Goal: Contribute content: Contribute content

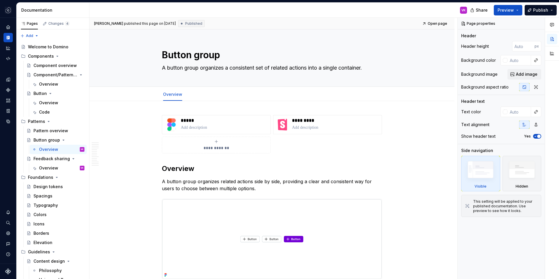
type textarea "*"
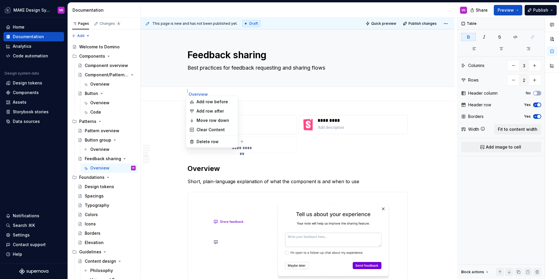
scroll to position [1703, 0]
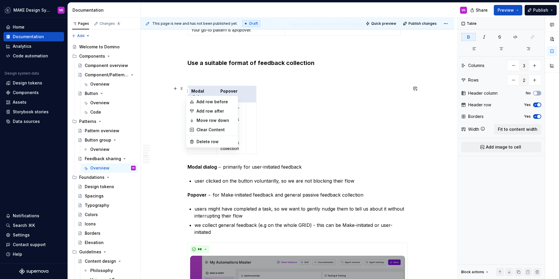
click at [211, 87] on html "MAKE Design System VK Home Documentation Analytics Code automation Design syste…" at bounding box center [279, 139] width 559 height 279
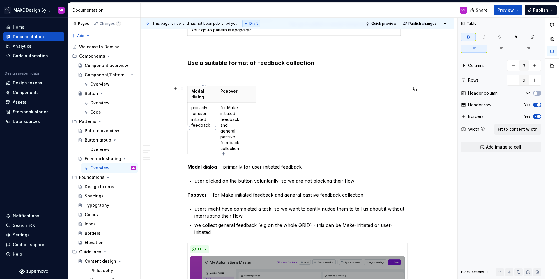
click at [193, 107] on p "primarily for user-initiated feedback" at bounding box center [202, 116] width 22 height 23
click at [189, 128] on html "MAKE Design System VK Home Documentation Analytics Code automation Design syste…" at bounding box center [279, 139] width 559 height 279
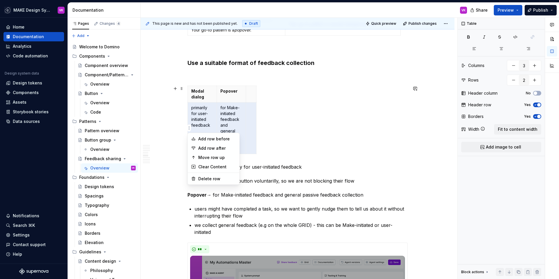
click at [203, 115] on html "MAKE Design System VK Home Documentation Analytics Code automation Design syste…" at bounding box center [279, 139] width 559 height 279
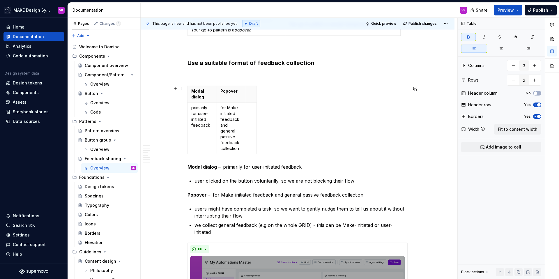
click at [259, 119] on div "Modal dialog Popover primarily for user-initiated feedback for Make-initiated f…" at bounding box center [298, 121] width 220 height 71
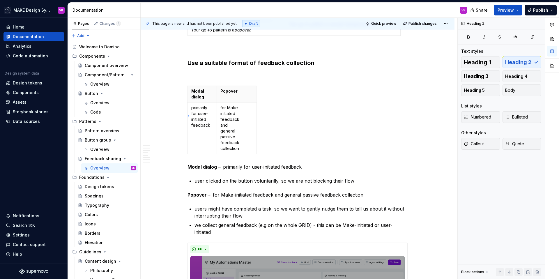
click at [188, 115] on div "**********" at bounding box center [299, 149] width 317 height 262
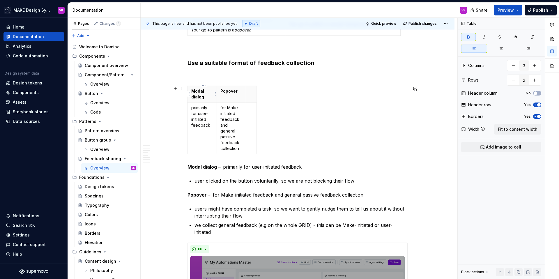
click at [201, 96] on strong "Modal dialog" at bounding box center [198, 94] width 14 height 11
click at [195, 92] on strong "Modal dialog" at bounding box center [198, 94] width 14 height 11
click at [207, 97] on p "Modal dialog" at bounding box center [202, 94] width 22 height 12
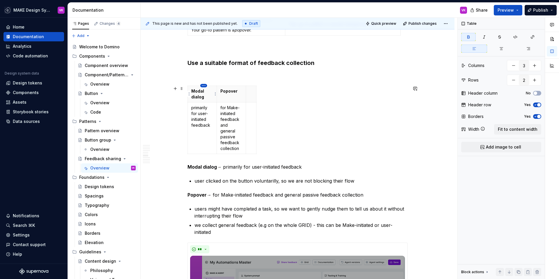
click at [204, 85] on html "MAKE Design System VK Home Documentation Analytics Code automation Design syste…" at bounding box center [279, 139] width 559 height 279
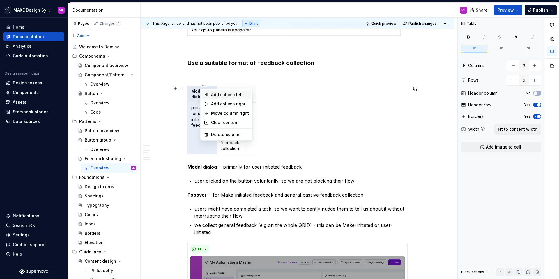
click at [214, 94] on div "Add column left" at bounding box center [230, 95] width 38 height 6
type input "4"
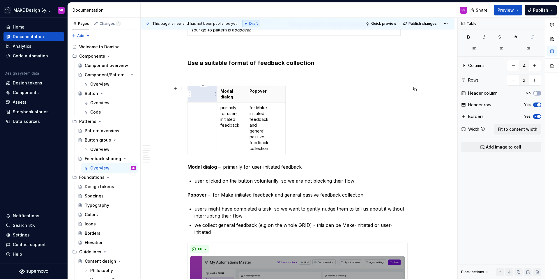
click at [212, 94] on p at bounding box center [202, 91] width 22 height 6
click at [205, 85] on html "MAKE Design System VK Home Documentation Analytics Code automation Design syste…" at bounding box center [279, 139] width 559 height 279
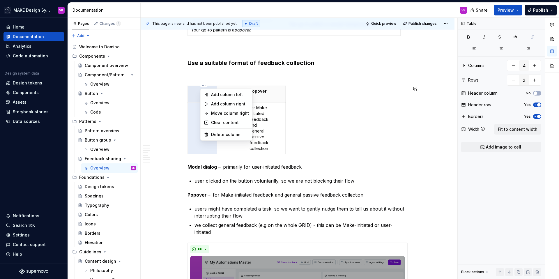
click at [198, 103] on html "MAKE Design System VK Home Documentation Analytics Code automation Design syste…" at bounding box center [279, 139] width 559 height 279
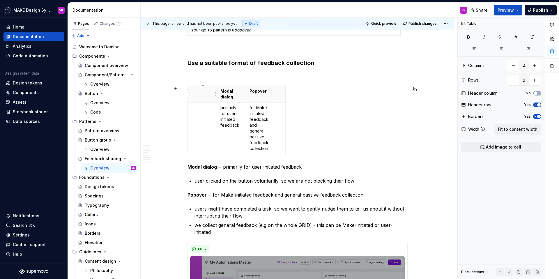
click at [202, 95] on th at bounding box center [202, 94] width 29 height 17
click at [203, 112] on td at bounding box center [202, 128] width 29 height 52
drag, startPoint x: 210, startPoint y: 114, endPoint x: 192, endPoint y: 108, distance: 18.9
click at [192, 108] on td "When to use it 👉" at bounding box center [202, 128] width 29 height 52
click at [207, 99] on button "button" at bounding box center [209, 97] width 8 height 8
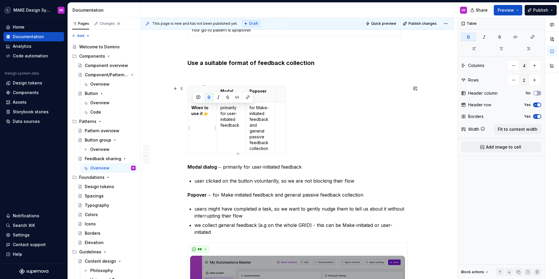
click at [213, 113] on p "When to use it 👉" at bounding box center [202, 111] width 22 height 12
click at [282, 86] on html "MAKE Design System VK Home Documentation Analytics Code automation Design syste…" at bounding box center [279, 139] width 559 height 279
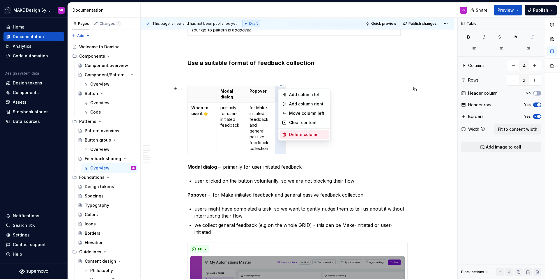
click at [291, 134] on div "Delete column" at bounding box center [308, 135] width 38 height 6
type input "3"
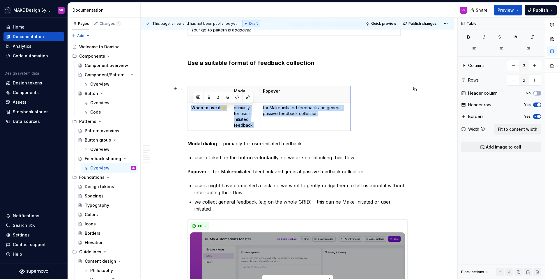
drag, startPoint x: 276, startPoint y: 95, endPoint x: 339, endPoint y: 96, distance: 62.6
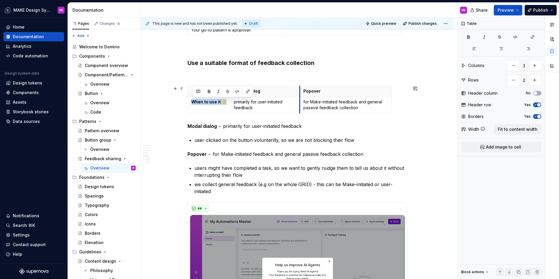
drag, startPoint x: 259, startPoint y: 94, endPoint x: 299, endPoint y: 96, distance: 40.5
click at [299, 96] on tbody "Modal dialog Popover When to use it 👉 primarily for user-initiated feedback for…" at bounding box center [290, 99] width 204 height 27
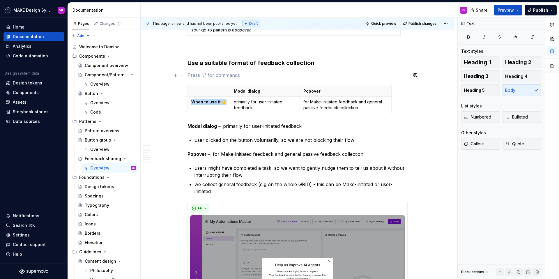
click at [291, 75] on p at bounding box center [298, 75] width 220 height 7
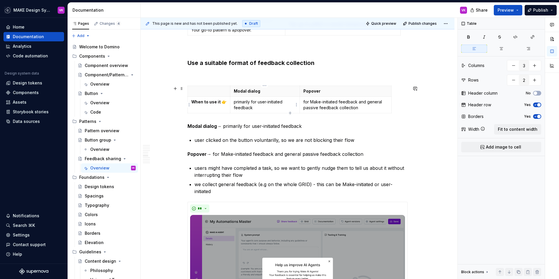
click at [279, 107] on p "primarily for user-initiated feedback" at bounding box center [265, 105] width 62 height 12
click at [214, 76] on p at bounding box center [298, 75] width 220 height 7
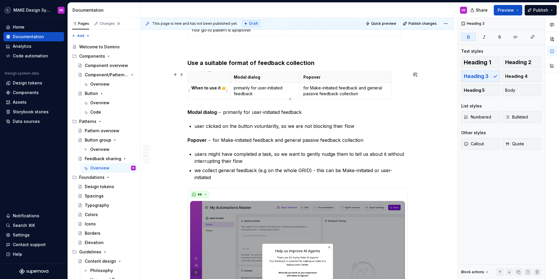
click at [215, 89] on strong "When to use it 👉" at bounding box center [208, 87] width 35 height 5
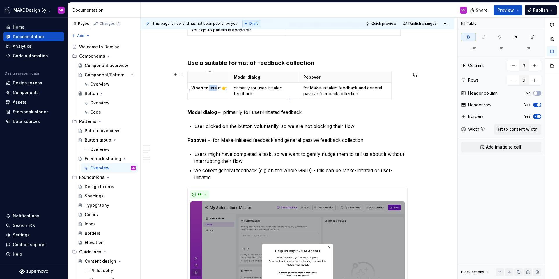
click at [215, 89] on strong "When to use it 👉" at bounding box center [208, 87] width 35 height 5
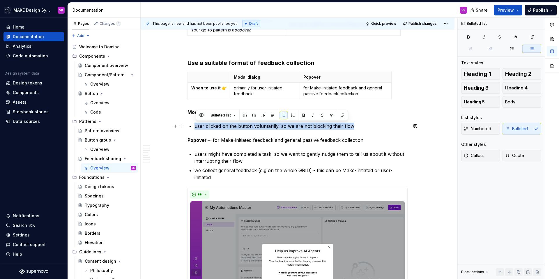
drag, startPoint x: 196, startPoint y: 126, endPoint x: 355, endPoint y: 126, distance: 158.8
click at [355, 126] on p "user clicked on the button voluntarilly, so we are not blocking their flow" at bounding box center [301, 126] width 213 height 7
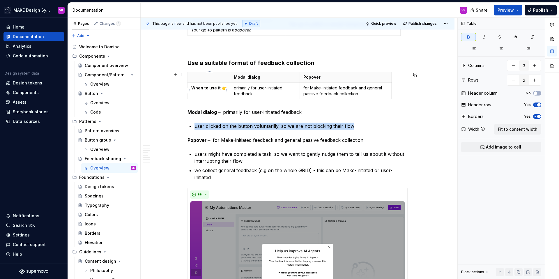
click at [220, 87] on strong "When to use it 👉" at bounding box center [208, 87] width 35 height 5
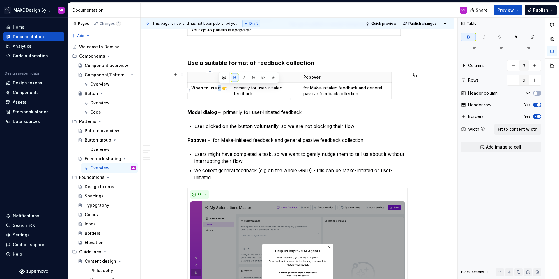
click at [220, 87] on strong "When to use it 👉" at bounding box center [208, 87] width 35 height 5
click at [292, 99] on div "Modal dialog Popover When to use it 👉 primarily for user-initiated feedback for…" at bounding box center [298, 87] width 220 height 30
click at [292, 95] on p "primarily for user-initiated feedback" at bounding box center [265, 91] width 62 height 12
click at [291, 100] on icon "button" at bounding box center [290, 99] width 5 height 5
type input "3"
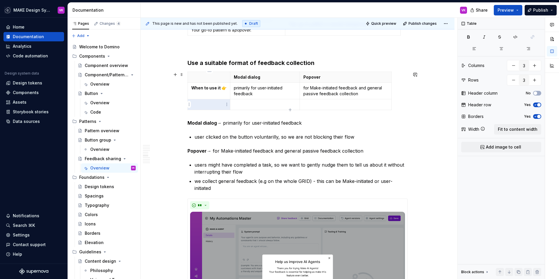
click at [223, 102] on p at bounding box center [208, 105] width 35 height 6
click at [223, 87] on strong "When to use it 👉" at bounding box center [208, 87] width 35 height 5
copy strong "👉"
click at [212, 105] on p "Example" at bounding box center [208, 105] width 35 height 6
click at [202, 105] on p "Example 👉" at bounding box center [208, 105] width 35 height 6
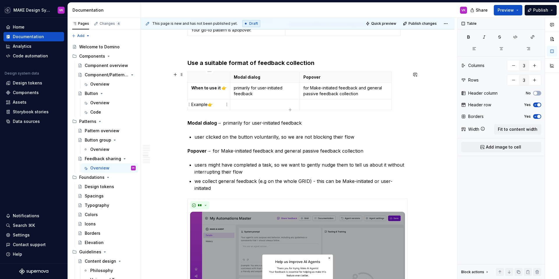
click at [202, 105] on p "Example 👉" at bounding box center [208, 105] width 35 height 6
click at [217, 103] on p "Example 👉" at bounding box center [208, 105] width 35 height 6
drag, startPoint x: 219, startPoint y: 103, endPoint x: 193, endPoint y: 103, distance: 26.5
click at [193, 103] on p "Example 👉" at bounding box center [208, 105] width 35 height 6
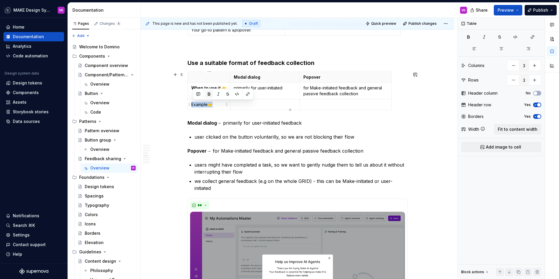
click at [211, 93] on button "button" at bounding box center [209, 94] width 8 height 8
click at [235, 134] on p "user clicked on the button voluntarilly, so we are not blocking their flow" at bounding box center [301, 136] width 213 height 7
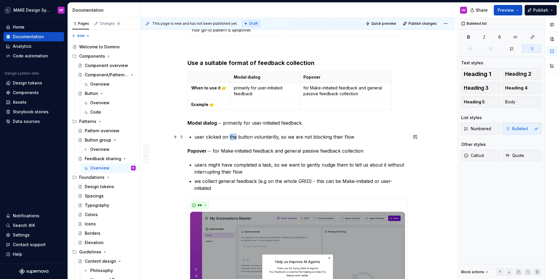
click at [235, 134] on p "user clicked on the button voluntarilly, so we are not blocking their flow" at bounding box center [301, 136] width 213 height 7
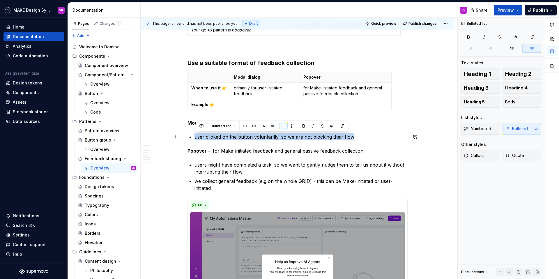
click at [235, 134] on p "user clicked on the button voluntarilly, so we are not blocking their flow" at bounding box center [301, 136] width 213 height 7
copy p "user clicked on the button voluntarilly, so we are not blocking their flow"
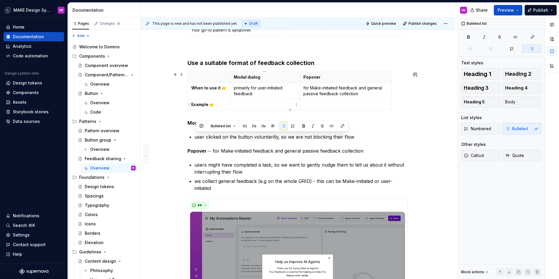
click at [246, 105] on p at bounding box center [265, 105] width 62 height 6
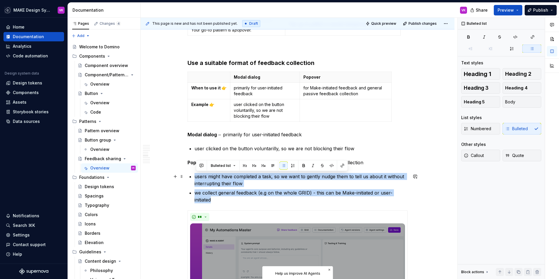
drag, startPoint x: 223, startPoint y: 199, endPoint x: 195, endPoint y: 177, distance: 35.3
copy ul "users might have completed a task, so we want to gently nudge them to tell us a…"
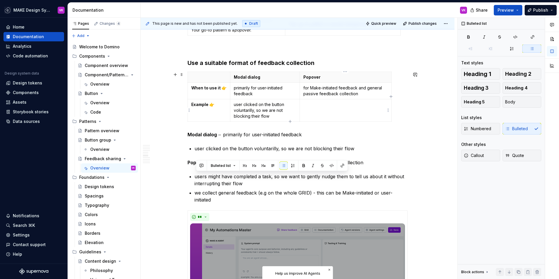
click at [308, 105] on p at bounding box center [346, 105] width 84 height 6
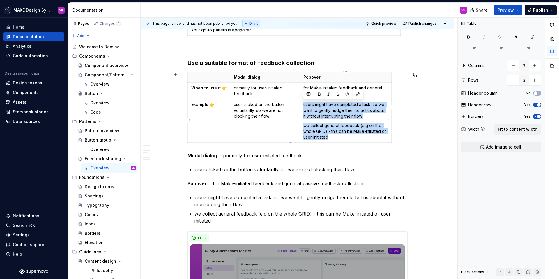
drag, startPoint x: 333, startPoint y: 136, endPoint x: 302, endPoint y: 104, distance: 44.7
click at [302, 104] on td "users might have completed a task, so we want to gently nudge them to tell us a…" at bounding box center [346, 120] width 92 height 43
click at [306, 104] on p "users might have completed a task, so we want to gently nudge them to tell us a…" at bounding box center [346, 110] width 84 height 17
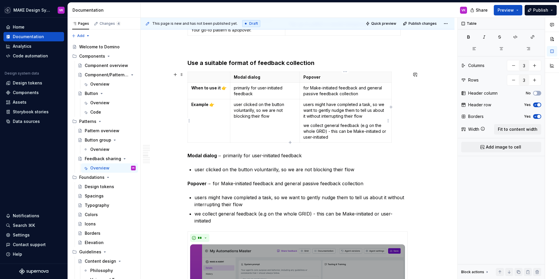
click at [302, 104] on td "users might have completed a task, so we want to gently nudge them to tell us a…" at bounding box center [346, 120] width 92 height 43
click at [304, 125] on p "we collect general feedback (e.g on the whole GRID) - this can be Make-initiate…" at bounding box center [346, 131] width 84 height 17
click at [233, 104] on td "user clicked on the button voluntarilly, so we are not blocking their flow" at bounding box center [265, 120] width 70 height 43
drag, startPoint x: 308, startPoint y: 104, endPoint x: 301, endPoint y: 104, distance: 7.0
click at [301, 104] on td "- users might have completed a task, so we want to gently nudge them to tell us…" at bounding box center [346, 120] width 92 height 43
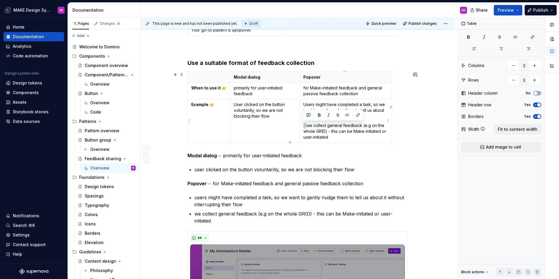
drag, startPoint x: 306, startPoint y: 126, endPoint x: 302, endPoint y: 126, distance: 4.1
click at [302, 126] on td "Users might have completed a task, so we want to gently nudge them to tell us a…" at bounding box center [346, 120] width 92 height 43
click at [373, 115] on p "Users might have completed a task, so we want to gently nudge them to tell us a…" at bounding box center [346, 110] width 84 height 17
click at [201, 103] on strong "Example 👉" at bounding box center [202, 104] width 23 height 5
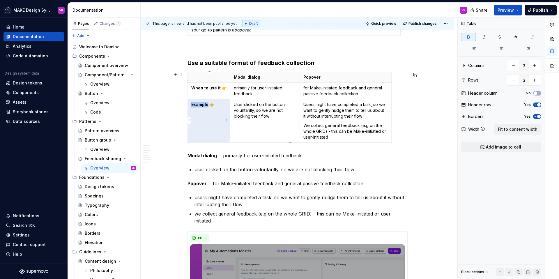
click at [201, 103] on strong "Example 👉" at bounding box center [202, 104] width 23 height 5
click at [203, 103] on strong "Example 👉" at bounding box center [202, 104] width 23 height 5
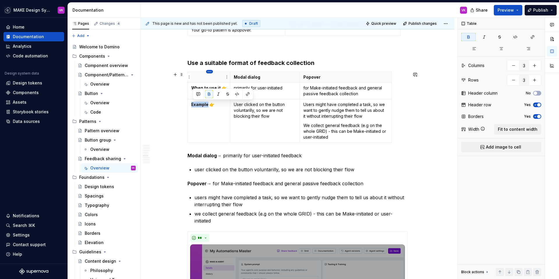
click at [209, 71] on html "MAKE Design System VK Home Documentation Analytics Code automation Design syste…" at bounding box center [279, 139] width 559 height 279
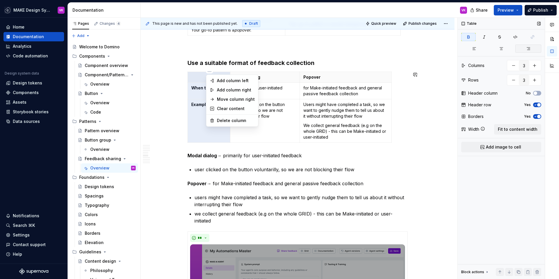
click at [526, 48] on div "Comments Open comments No comments yet Select ‘Comment’ from the block context …" at bounding box center [508, 149] width 101 height 262
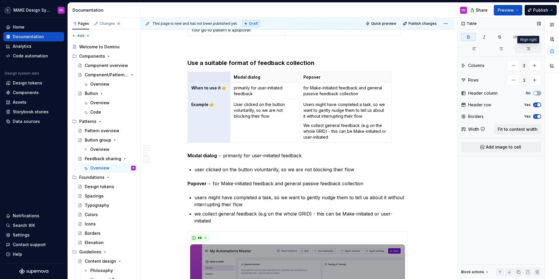
click at [526, 48] on button "button" at bounding box center [529, 49] width 26 height 8
click at [259, 110] on p "User clicked on the button voluntarilly, so we are not blocking their flow" at bounding box center [265, 110] width 62 height 17
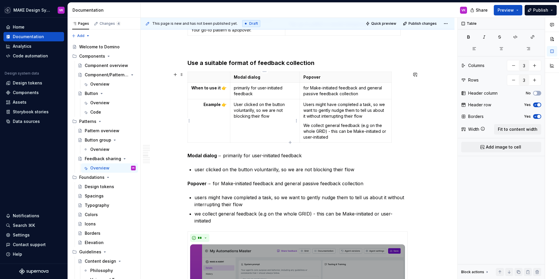
click at [234, 104] on p "User clicked on the button voluntarilly, so we are not blocking their flow" at bounding box center [265, 110] width 62 height 17
click at [238, 111] on p "User clicked on the button voluntarilly, so we are not blocking their flow" at bounding box center [265, 110] width 62 height 17
click at [277, 116] on p "User clicked on the button voluntarily, so we are not blocking their flow" at bounding box center [265, 110] width 62 height 17
drag, startPoint x: 235, startPoint y: 105, endPoint x: 232, endPoint y: 105, distance: 3.2
click at [232, 105] on td "User clicked on the button voluntarily, so we are not blocking their flow" at bounding box center [265, 120] width 70 height 43
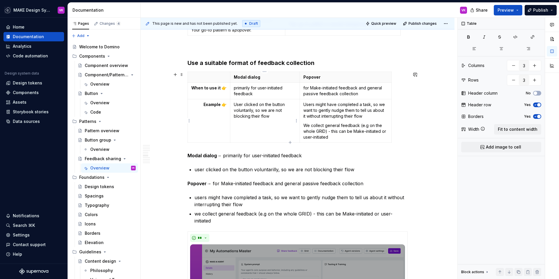
click at [280, 117] on p "User clicked on the button voluntarily, so we are not blocking their flow" at bounding box center [265, 110] width 62 height 17
click at [232, 89] on td "primarily for user-initiated feedback" at bounding box center [265, 90] width 70 height 17
click at [303, 89] on td "for Make-initiated feedback and general passive feedback collection" at bounding box center [346, 90] width 92 height 17
click at [373, 115] on p "Users might have completed a task, so we want to gently nudge them to tell us a…" at bounding box center [346, 110] width 84 height 17
click at [341, 136] on p "We collect general feedback (e.g on the whole GRID) - this can be Make-initiate…" at bounding box center [346, 131] width 84 height 17
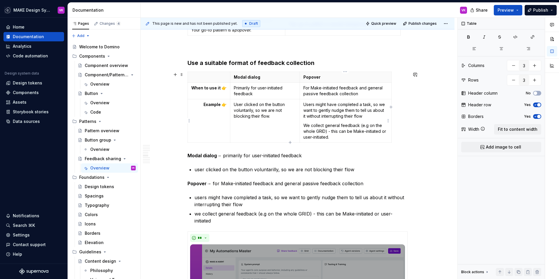
click at [372, 116] on p "Users might have completed a task, so we want to gently nudge them to tell us a…" at bounding box center [346, 110] width 84 height 17
click at [303, 103] on td "Users might have completed a task, so we want to gently nudge them to tell us a…" at bounding box center [346, 120] width 92 height 43
click at [221, 104] on strong "Example 👉" at bounding box center [215, 104] width 23 height 5
drag, startPoint x: 258, startPoint y: 88, endPoint x: 283, endPoint y: 89, distance: 24.5
click at [283, 89] on p "Primarily for user-initiated feedback" at bounding box center [265, 91] width 62 height 12
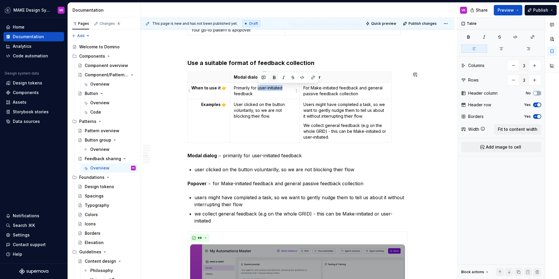
click at [275, 78] on button "button" at bounding box center [274, 77] width 8 height 8
drag, startPoint x: 311, startPoint y: 88, endPoint x: 358, endPoint y: 88, distance: 46.6
click at [358, 88] on p "For Make-initiated feedback and general passive feedback collection" at bounding box center [346, 91] width 84 height 12
click at [326, 78] on button "button" at bounding box center [327, 77] width 8 height 8
drag, startPoint x: 303, startPoint y: 94, endPoint x: 358, endPoint y: 94, distance: 54.8
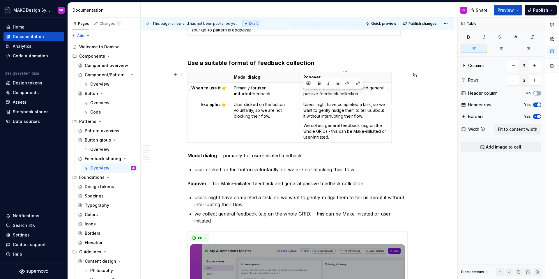
click at [358, 94] on p "For Make-initiated feedback and general passive feedback collection" at bounding box center [346, 91] width 84 height 12
click at [319, 84] on button "button" at bounding box center [320, 83] width 8 height 8
click at [317, 106] on p "Users might have completed a task, so we want to gently nudge them to tell us a…" at bounding box center [346, 110] width 84 height 17
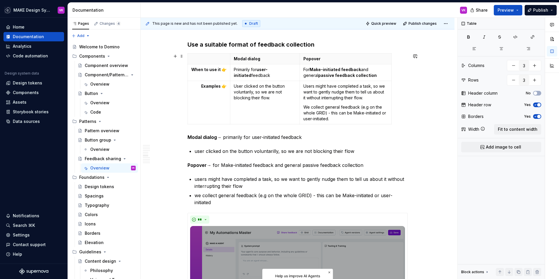
scroll to position [1722, 0]
drag, startPoint x: 339, startPoint y: 72, endPoint x: 358, endPoint y: 73, distance: 19.8
click at [358, 73] on strong "passive feedback collection" at bounding box center [347, 74] width 59 height 5
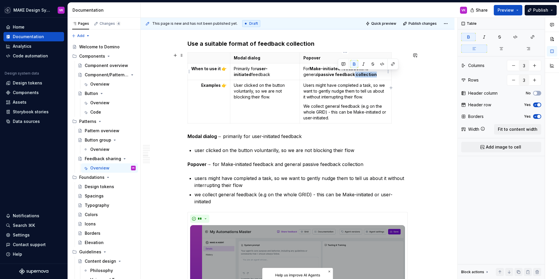
drag, startPoint x: 361, startPoint y: 74, endPoint x: 338, endPoint y: 74, distance: 23.0
click at [338, 74] on p "For Make-initiated feedback and general passive feedback collection" at bounding box center [346, 72] width 84 height 12
click at [354, 64] on button "button" at bounding box center [354, 64] width 8 height 8
click at [325, 87] on p "Users might have completed a task, so we want to gently nudge them to tell us a…" at bounding box center [346, 90] width 84 height 17
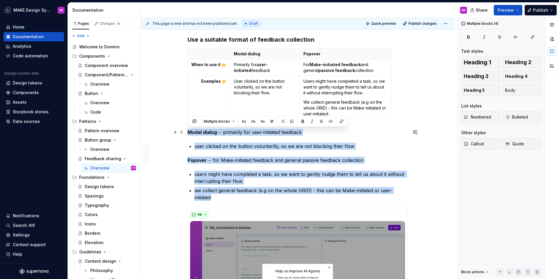
drag, startPoint x: 222, startPoint y: 197, endPoint x: 190, endPoint y: 133, distance: 71.3
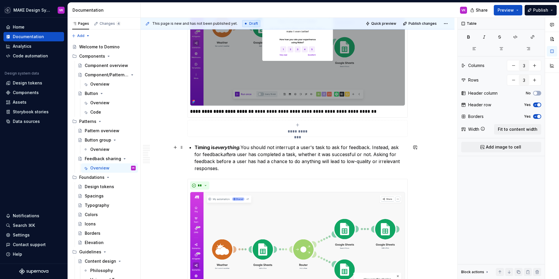
scroll to position [2063, 0]
click at [231, 148] on em "everything" at bounding box center [227, 147] width 24 height 6
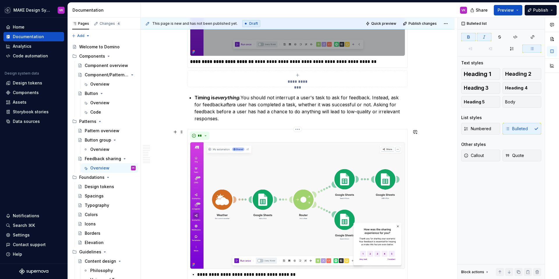
scroll to position [2095, 0]
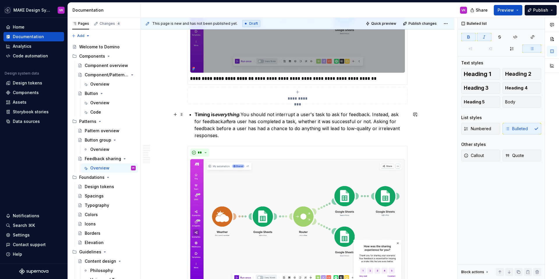
click at [246, 114] on p "Timing is everything . You should not interrupt a user's task to ask for feedba…" at bounding box center [301, 125] width 213 height 28
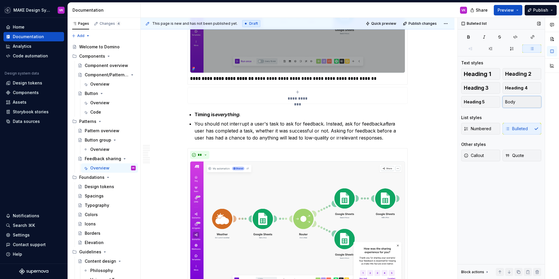
click at [508, 98] on button "Body" at bounding box center [522, 102] width 39 height 12
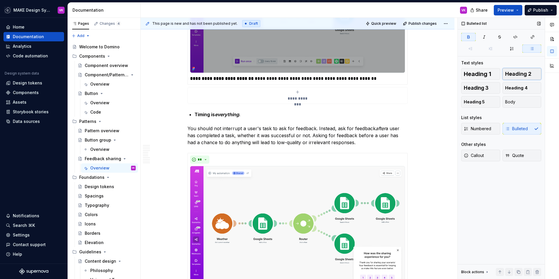
click at [513, 75] on span "Heading 2" at bounding box center [518, 74] width 26 height 6
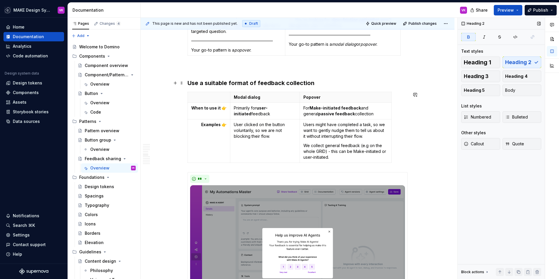
scroll to position [1656, 0]
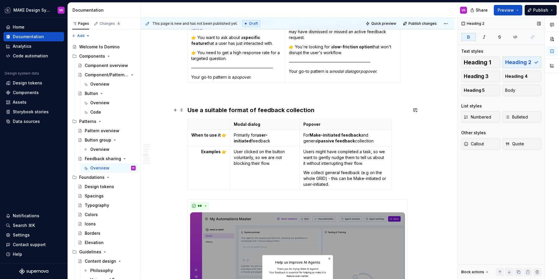
click at [237, 110] on strong "Use a suitable format of feedback collection" at bounding box center [251, 110] width 127 height 7
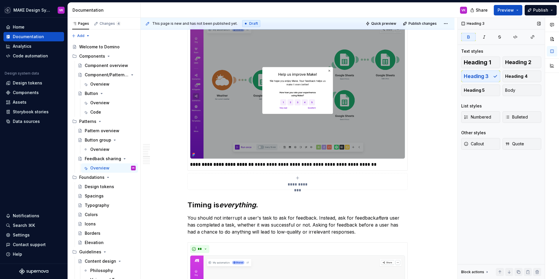
scroll to position [2011, 0]
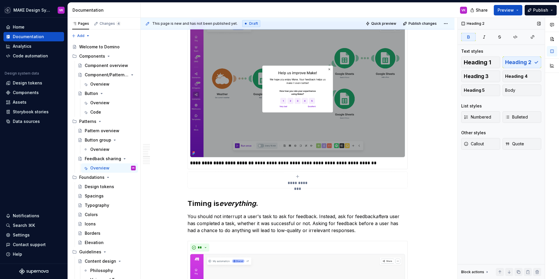
click at [485, 78] on span "Heading 3" at bounding box center [476, 76] width 25 height 6
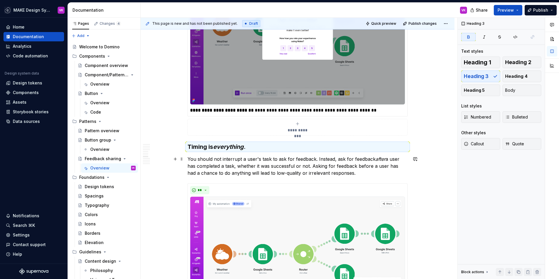
scroll to position [2064, 0]
click at [260, 159] on p "You should not interrupt a user's task to ask for feedback. Instead, ask for fe…" at bounding box center [298, 165] width 220 height 21
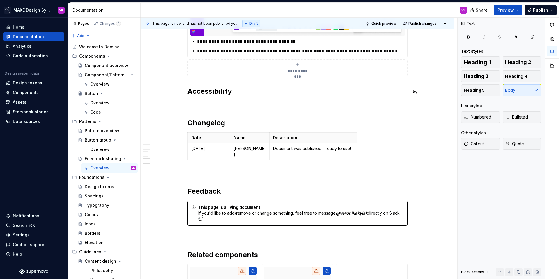
scroll to position [2354, 0]
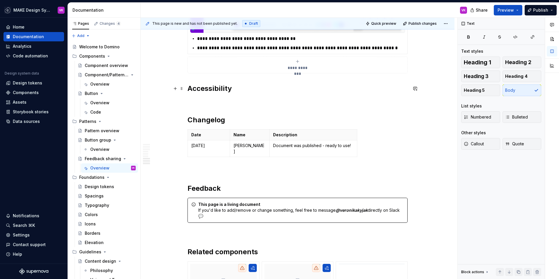
click at [239, 89] on h2 "Accessibility" at bounding box center [298, 88] width 220 height 9
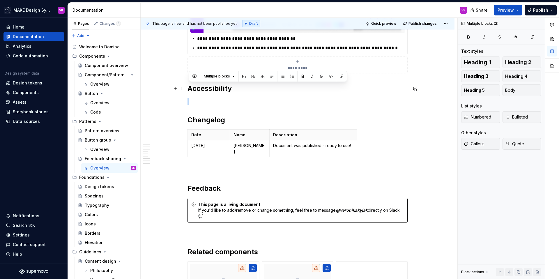
click at [239, 89] on h2 "Accessibility" at bounding box center [298, 88] width 220 height 9
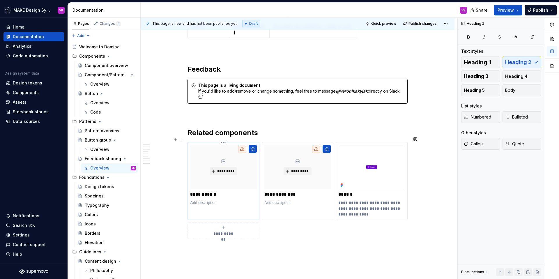
scroll to position [2468, 0]
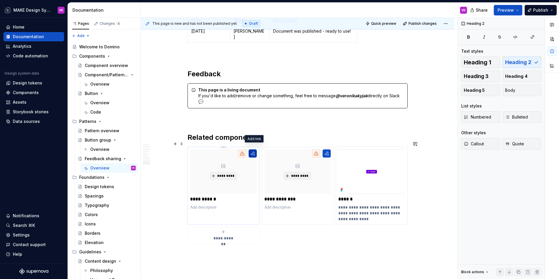
click at [254, 151] on button "button" at bounding box center [253, 153] width 8 height 8
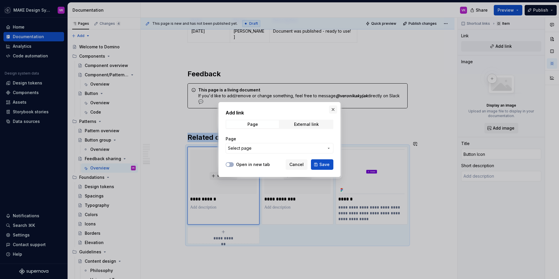
click at [333, 110] on button "button" at bounding box center [333, 109] width 8 height 8
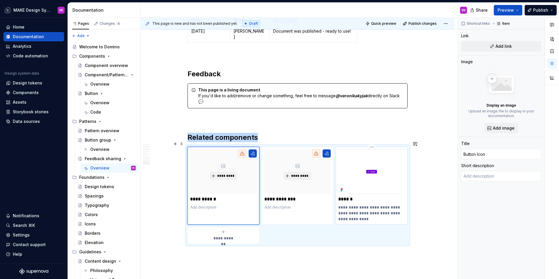
click at [398, 152] on img at bounding box center [372, 171] width 67 height 44
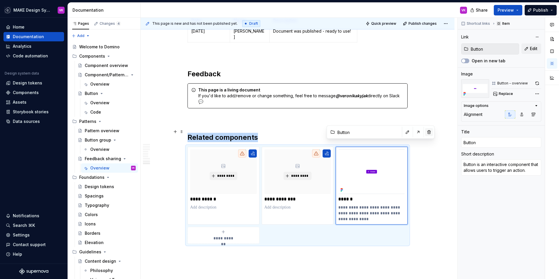
click at [425, 133] on button "button" at bounding box center [429, 132] width 8 height 8
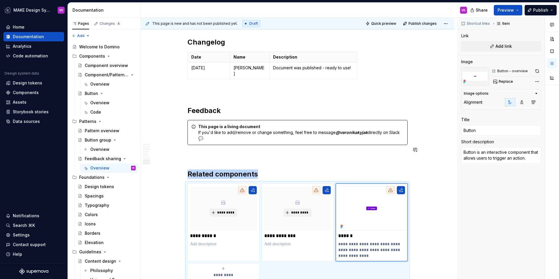
scroll to position [2428, 0]
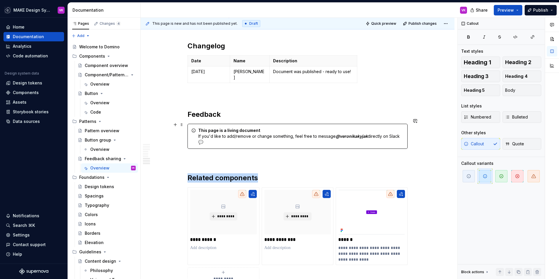
click at [250, 136] on div "This page is a living document If you'd like to add/remove or change something,…" at bounding box center [301, 136] width 206 height 17
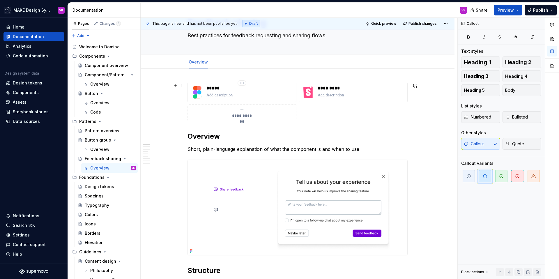
scroll to position [0, 0]
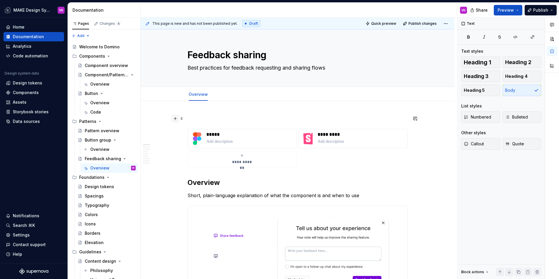
click at [176, 120] on button "button" at bounding box center [175, 118] width 8 height 8
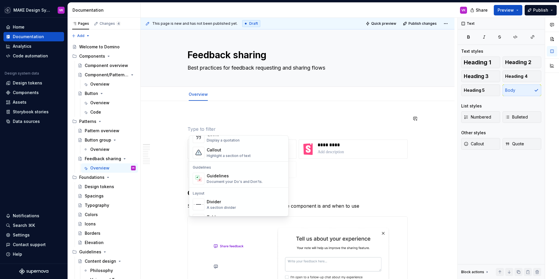
scroll to position [140, 0]
click at [219, 151] on div "Callout" at bounding box center [229, 150] width 44 height 6
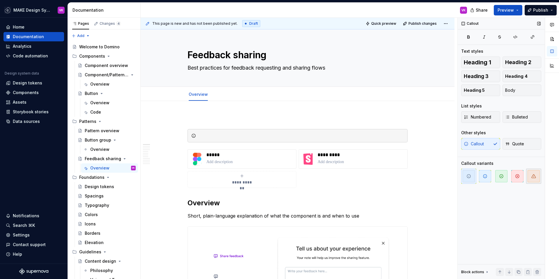
click at [533, 175] on icon "button" at bounding box center [534, 176] width 5 height 5
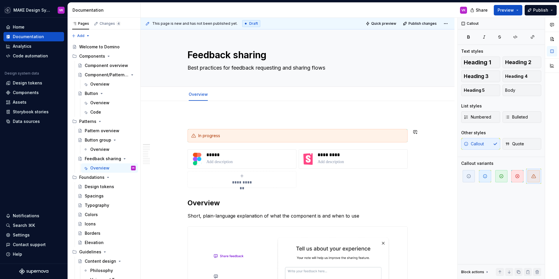
click at [195, 121] on p at bounding box center [298, 118] width 220 height 7
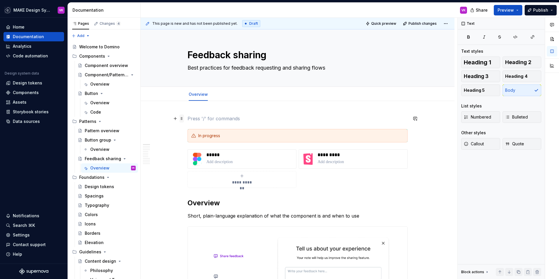
click at [182, 118] on span at bounding box center [181, 118] width 5 height 8
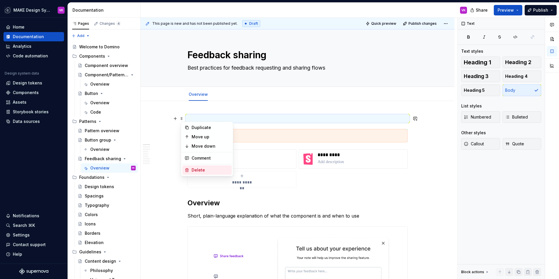
click at [198, 170] on div "Delete" at bounding box center [211, 170] width 38 height 6
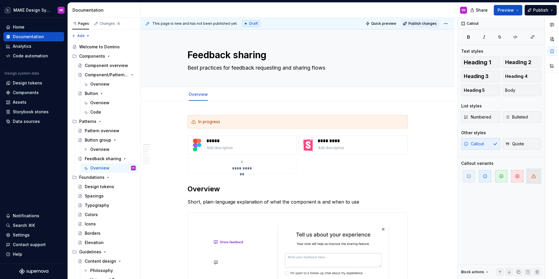
click at [423, 24] on span "Publish changes" at bounding box center [423, 23] width 28 height 5
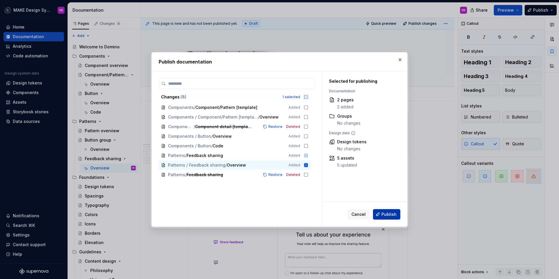
click at [383, 214] on span "Publish" at bounding box center [389, 215] width 15 height 6
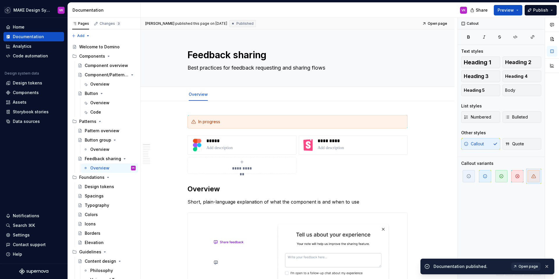
click at [532, 264] on span "Open page" at bounding box center [529, 266] width 20 height 5
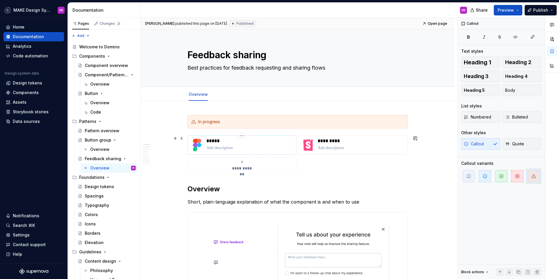
click at [262, 144] on p "*****" at bounding box center [250, 141] width 87 height 6
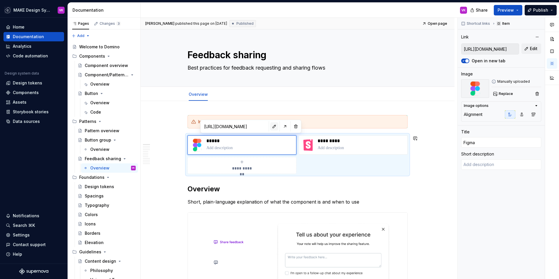
click at [270, 129] on button "button" at bounding box center [274, 126] width 8 height 8
type textarea "*"
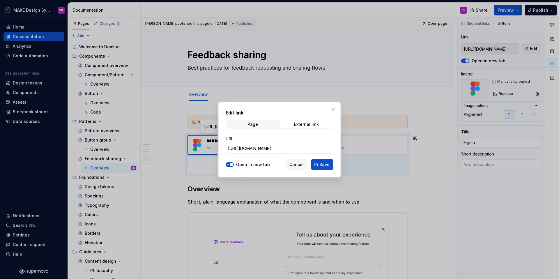
click at [267, 148] on input "[URL][DOMAIN_NAME]" at bounding box center [280, 148] width 108 height 10
paste input "9-587"
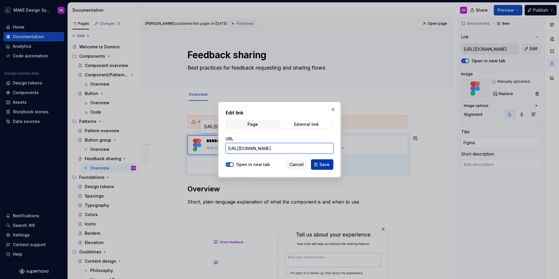
type input "[URL][DOMAIN_NAME]"
click at [318, 165] on button "Save" at bounding box center [322, 164] width 22 height 10
type textarea "*"
type input "[URL][DOMAIN_NAME]"
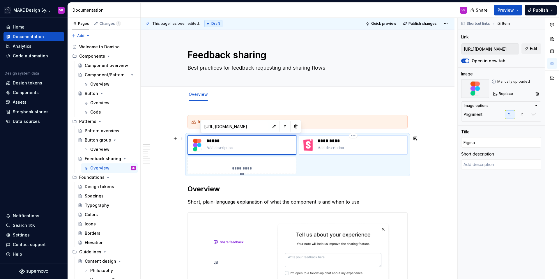
click at [342, 146] on p at bounding box center [361, 148] width 87 height 6
type textarea "*"
type input "[URL][DOMAIN_NAME]"
type input "Storybook"
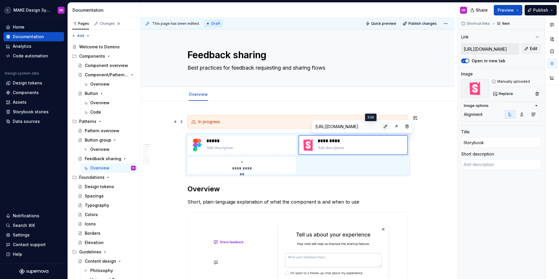
click at [382, 126] on button "button" at bounding box center [386, 126] width 8 height 8
type textarea "*"
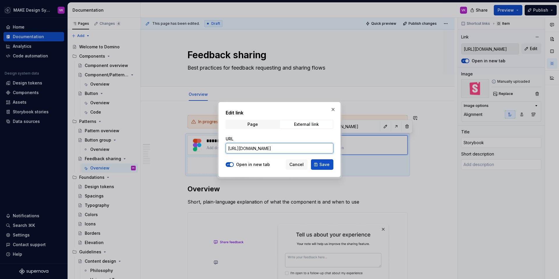
click at [291, 148] on input "[URL][DOMAIN_NAME]" at bounding box center [280, 148] width 108 height 10
click at [327, 164] on span "Save" at bounding box center [325, 165] width 10 height 6
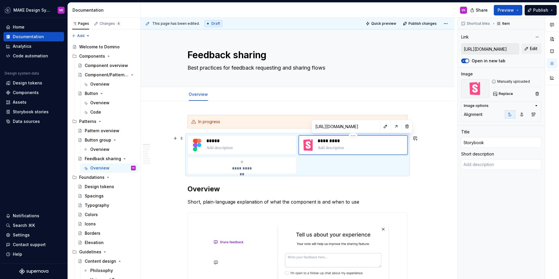
click at [371, 140] on p "*********" at bounding box center [361, 141] width 87 height 6
click at [403, 127] on button "button" at bounding box center [407, 126] width 8 height 8
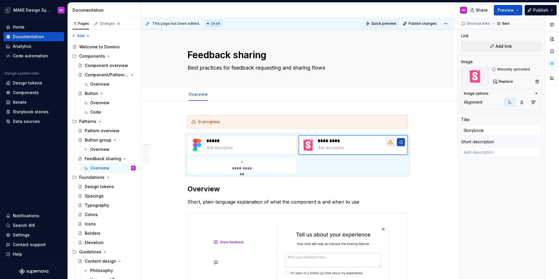
click at [384, 24] on span "Quick preview" at bounding box center [383, 23] width 25 height 5
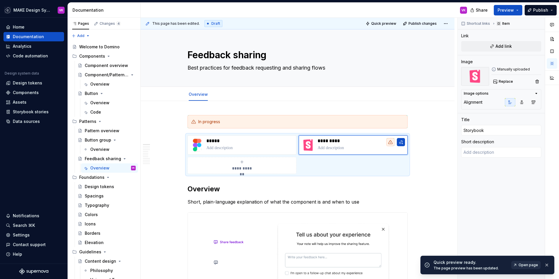
click at [531, 265] on span "Open page" at bounding box center [529, 265] width 20 height 5
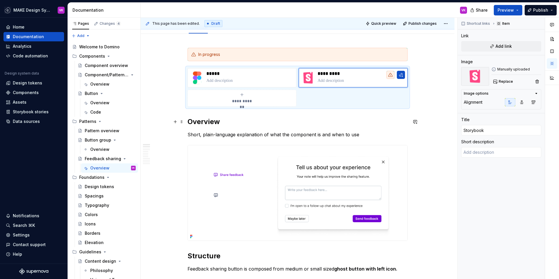
scroll to position [71, 0]
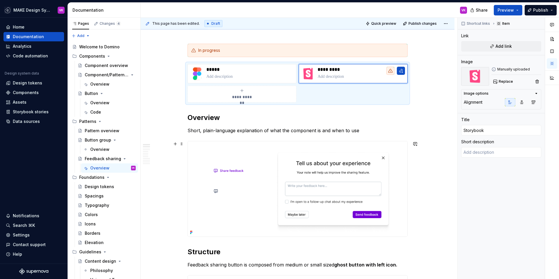
click at [333, 160] on img at bounding box center [298, 188] width 220 height 95
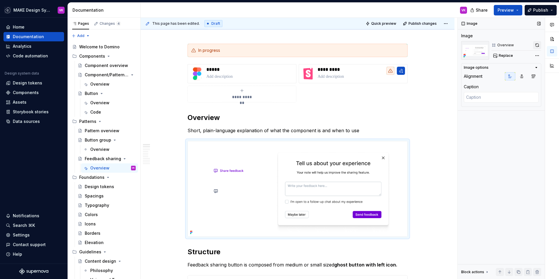
click at [536, 45] on button "button" at bounding box center [537, 45] width 8 height 8
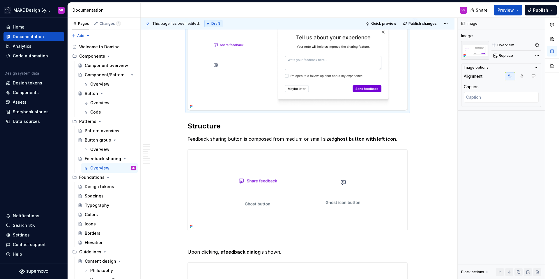
scroll to position [202, 0]
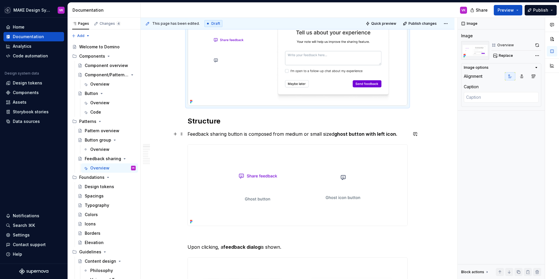
type textarea "*"
click at [400, 135] on p "Feedback sharing button is composed from medium or small sized ghost button wit…" at bounding box center [298, 134] width 220 height 7
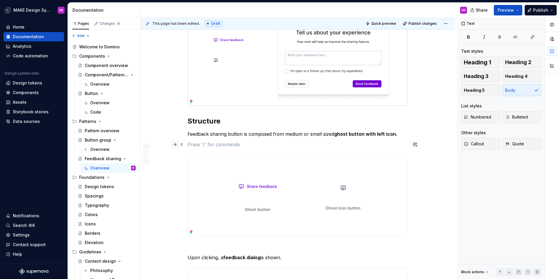
click at [176, 144] on button "button" at bounding box center [175, 144] width 8 height 8
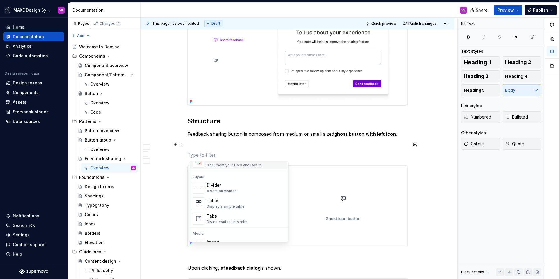
scroll to position [182, 0]
click at [216, 202] on div "Table" at bounding box center [226, 200] width 38 height 6
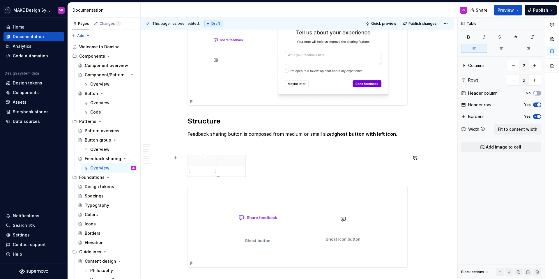
click at [208, 172] on p at bounding box center [202, 171] width 22 height 6
click at [198, 171] on p at bounding box center [202, 171] width 22 height 6
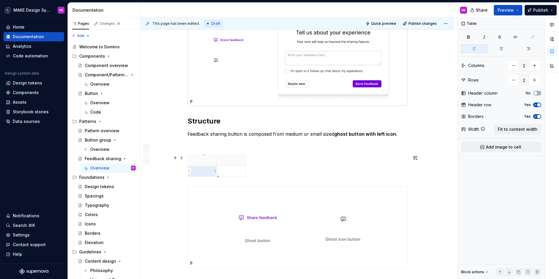
click at [204, 171] on p at bounding box center [202, 171] width 22 height 6
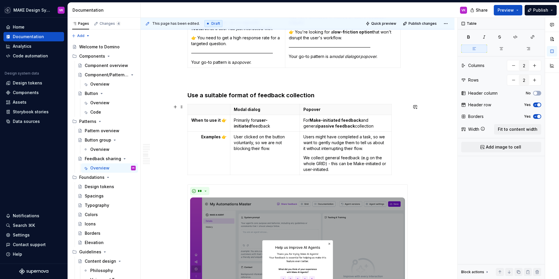
scroll to position [1743, 0]
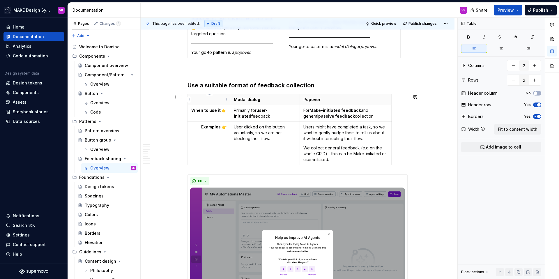
type input "3"
click at [210, 99] on p at bounding box center [208, 100] width 35 height 6
click at [184, 97] on span at bounding box center [181, 97] width 5 height 8
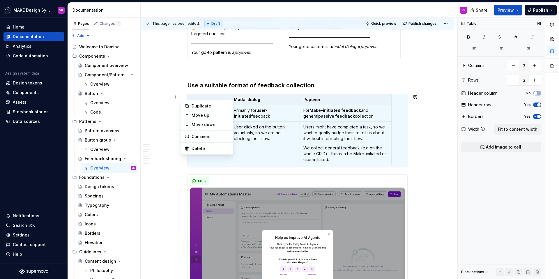
click at [532, 92] on div "No" at bounding box center [533, 93] width 15 height 5
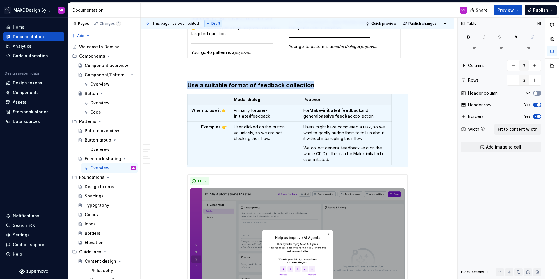
click at [538, 93] on icon "button" at bounding box center [535, 92] width 5 height 3
click at [280, 128] on p "User clicked on the button voluntarily, so we are not blocking their flow." at bounding box center [265, 132] width 62 height 17
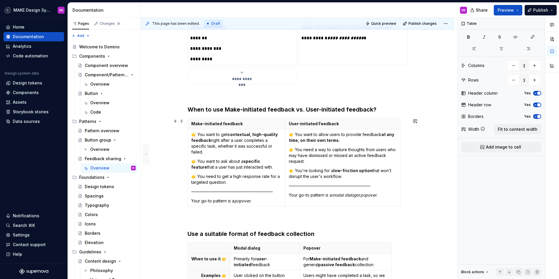
scroll to position [1601, 0]
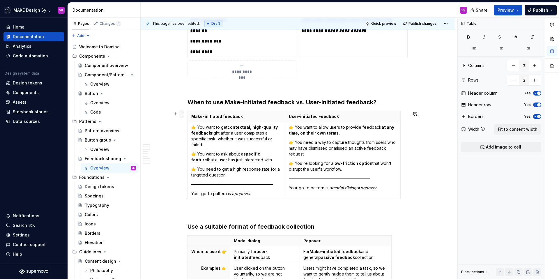
click at [182, 116] on span at bounding box center [181, 114] width 5 height 8
type input "2"
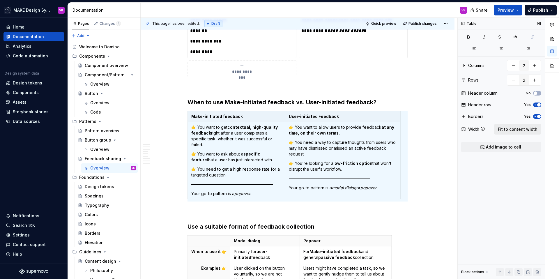
click at [519, 130] on span "Fit to content width" at bounding box center [518, 129] width 40 height 6
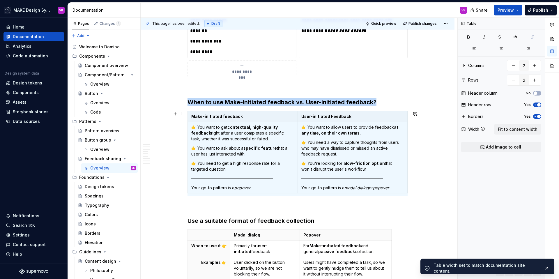
scroll to position [2, 0]
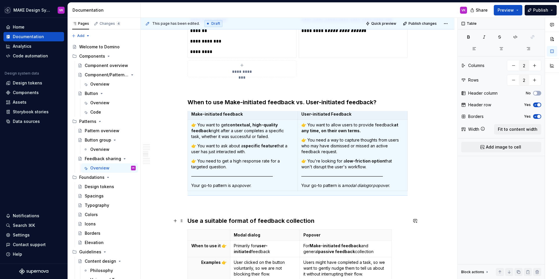
click at [227, 220] on strong "Use a suitable format of feedback collection" at bounding box center [251, 220] width 127 height 7
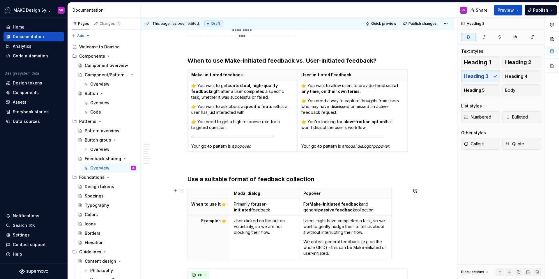
scroll to position [1670, 0]
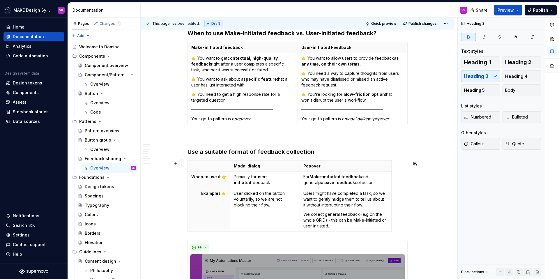
click at [184, 163] on span at bounding box center [181, 163] width 5 height 8
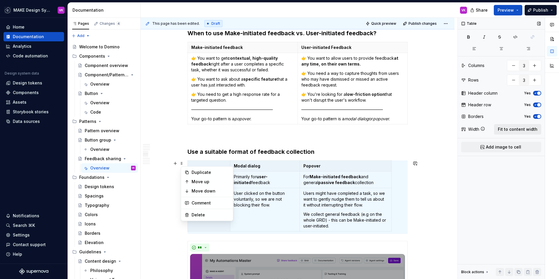
click at [526, 131] on span "Fit to content width" at bounding box center [518, 129] width 40 height 6
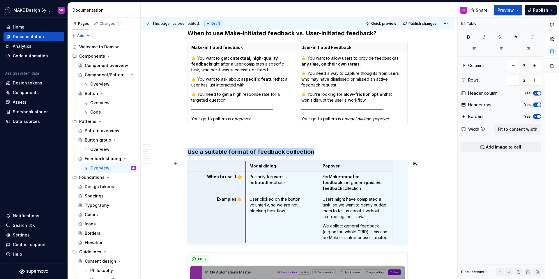
type textarea "*"
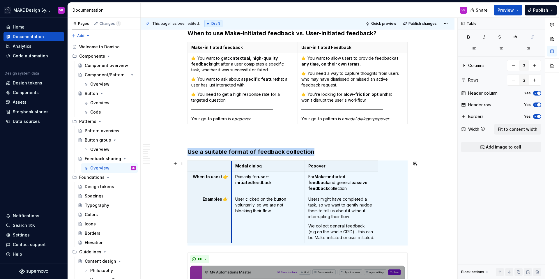
drag, startPoint x: 262, startPoint y: 166, endPoint x: 233, endPoint y: 166, distance: 29.4
click at [233, 166] on th "Modal dialog" at bounding box center [268, 166] width 73 height 11
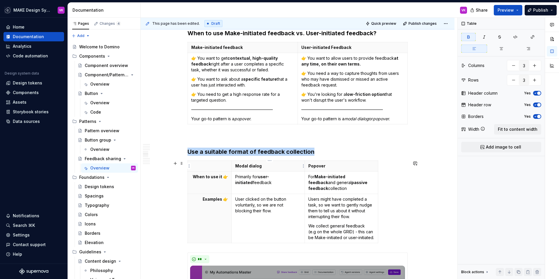
click at [293, 170] on th "Modal dialog" at bounding box center [268, 166] width 73 height 11
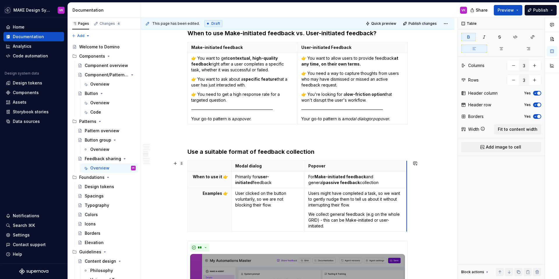
drag, startPoint x: 379, startPoint y: 176, endPoint x: 408, endPoint y: 179, distance: 28.9
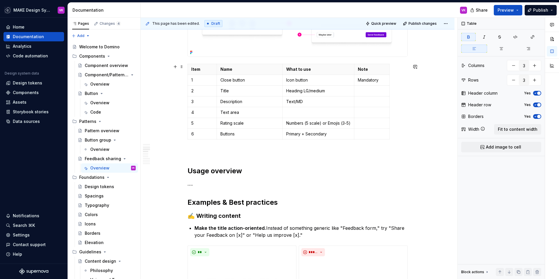
scroll to position [475, 0]
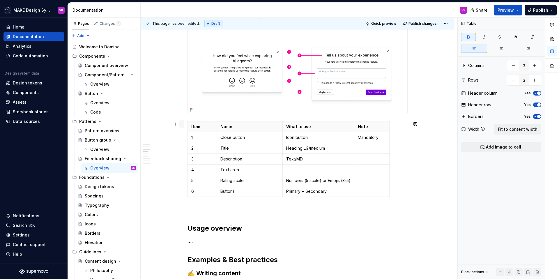
click at [182, 126] on span at bounding box center [181, 124] width 5 height 8
type input "4"
type input "7"
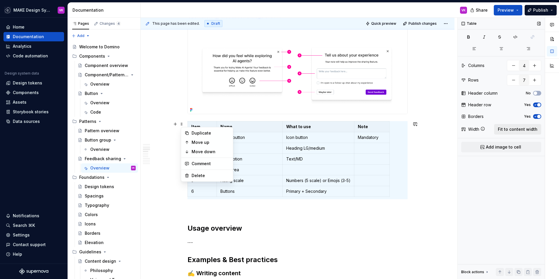
click at [519, 129] on span "Fit to content width" at bounding box center [518, 129] width 40 height 6
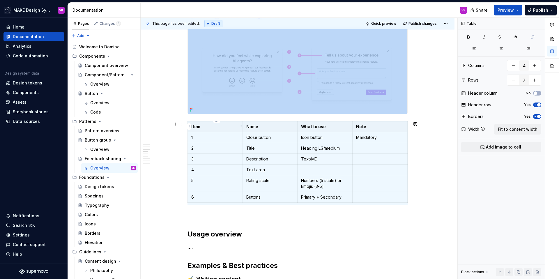
click at [222, 126] on p "Item" at bounding box center [215, 127] width 48 height 6
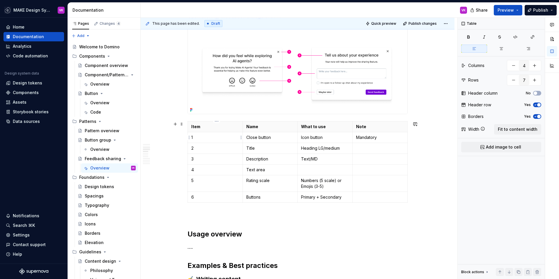
click at [203, 139] on p "1" at bounding box center [215, 138] width 48 height 6
click at [217, 121] on html "MAKE Design System VK Home Documentation Analytics Code automation Design syste…" at bounding box center [279, 139] width 559 height 279
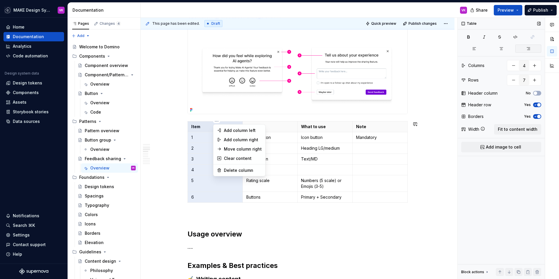
click at [528, 49] on div "Comments Open comments No comments yet Select ‘Comment’ from the block context …" at bounding box center [508, 149] width 101 height 262
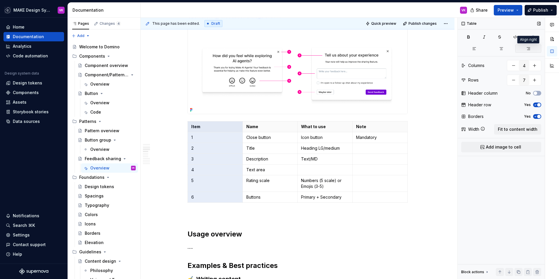
click at [528, 49] on icon "button" at bounding box center [528, 48] width 5 height 5
click at [370, 148] on p at bounding box center [380, 148] width 48 height 6
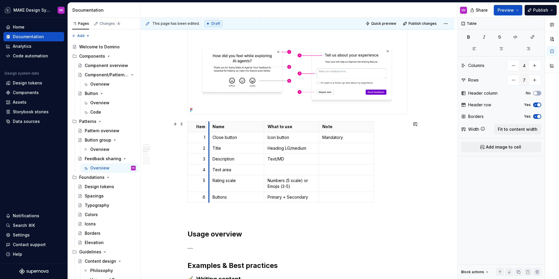
drag, startPoint x: 244, startPoint y: 130, endPoint x: 210, endPoint y: 131, distance: 33.8
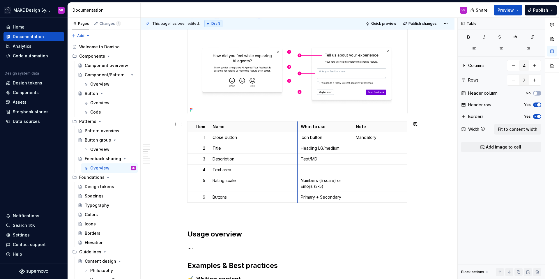
drag, startPoint x: 265, startPoint y: 127, endPoint x: 298, endPoint y: 129, distance: 33.6
click at [355, 132] on td "Mandatory" at bounding box center [380, 137] width 55 height 11
click at [355, 128] on th "Note" at bounding box center [380, 126] width 55 height 11
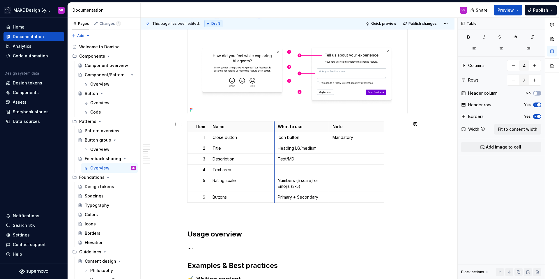
drag, startPoint x: 299, startPoint y: 129, endPoint x: 275, endPoint y: 131, distance: 23.4
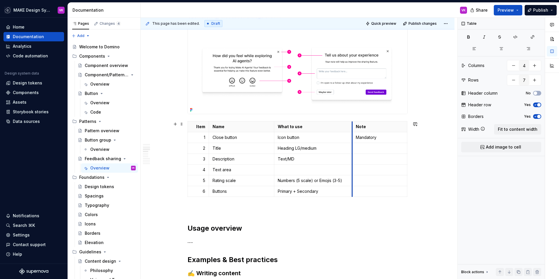
drag, startPoint x: 331, startPoint y: 126, endPoint x: 355, endPoint y: 126, distance: 23.3
click at [355, 126] on th "Note" at bounding box center [380, 126] width 55 height 11
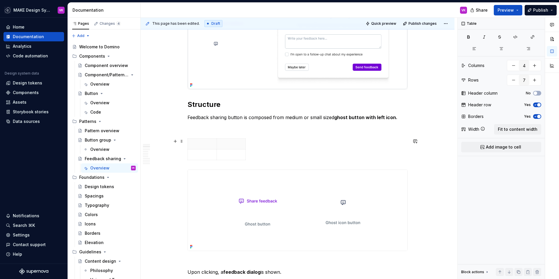
scroll to position [228, 0]
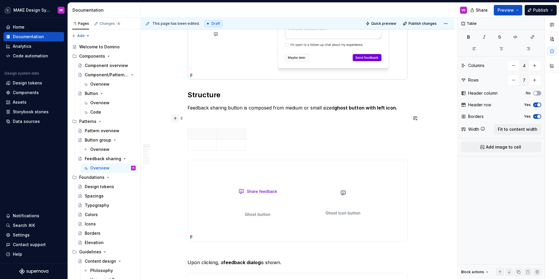
click at [178, 119] on button "button" at bounding box center [175, 118] width 8 height 8
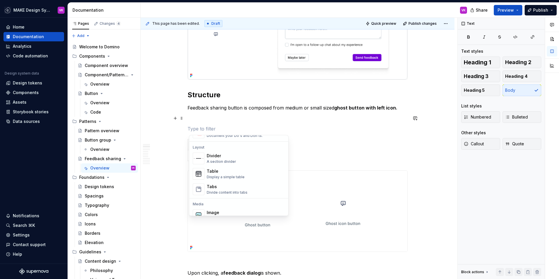
scroll to position [0, 0]
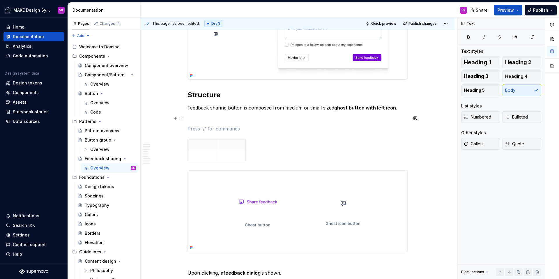
click at [201, 119] on p at bounding box center [298, 118] width 220 height 7
click at [207, 128] on p at bounding box center [298, 128] width 220 height 7
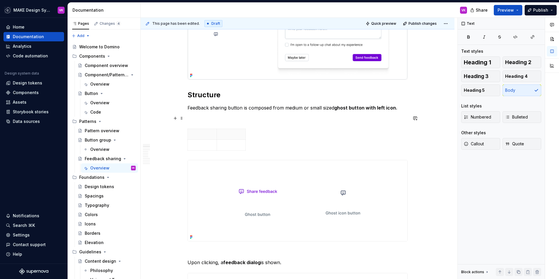
click at [214, 121] on p at bounding box center [298, 118] width 220 height 7
click at [183, 131] on span at bounding box center [181, 132] width 5 height 8
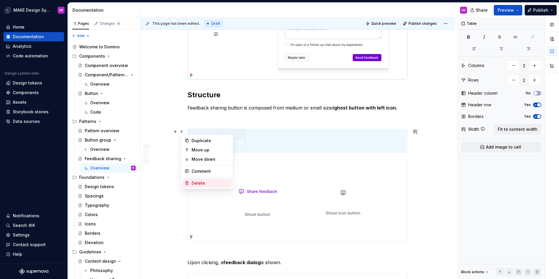
click at [189, 186] on div "Delete" at bounding box center [207, 183] width 50 height 9
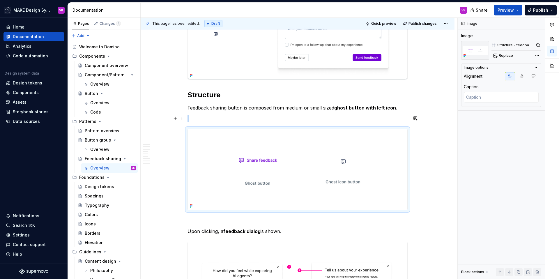
click at [215, 117] on p at bounding box center [298, 118] width 220 height 7
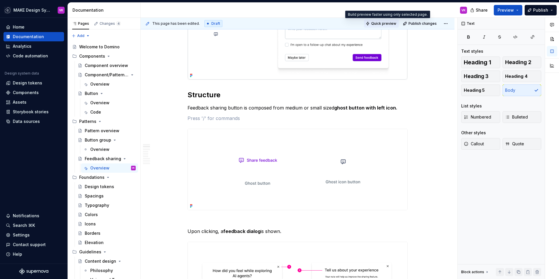
click at [390, 24] on span "Quick preview" at bounding box center [383, 23] width 25 height 5
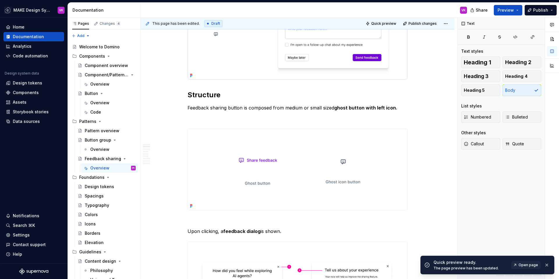
click at [525, 267] on link "Open page" at bounding box center [526, 265] width 29 height 8
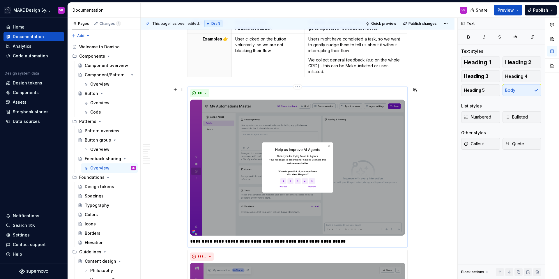
scroll to position [1802, 0]
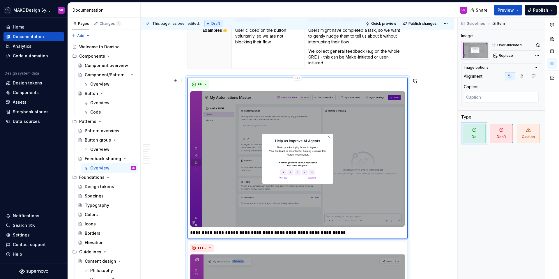
click at [310, 107] on img at bounding box center [297, 159] width 215 height 136
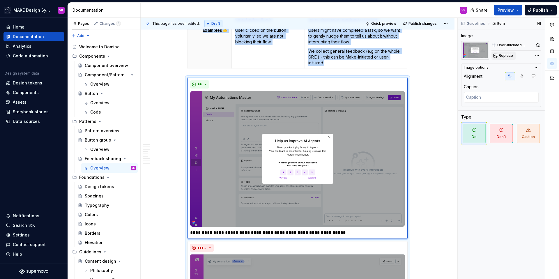
click at [509, 55] on span "Replace" at bounding box center [506, 55] width 14 height 5
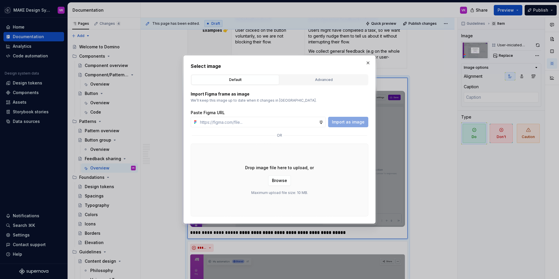
type textarea "*"
type input "[URL][DOMAIN_NAME]"
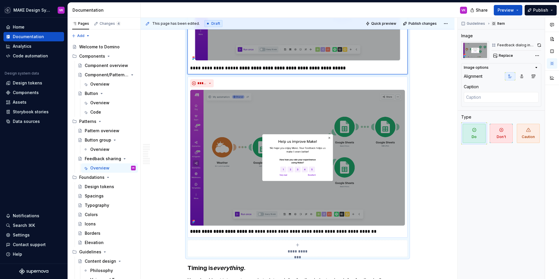
scroll to position [1981, 0]
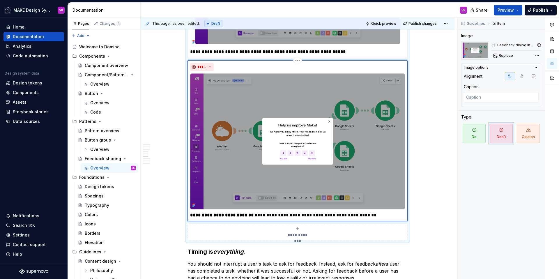
click at [288, 95] on img at bounding box center [297, 141] width 215 height 136
click at [505, 56] on span "Replace" at bounding box center [506, 55] width 14 height 5
type textarea "*"
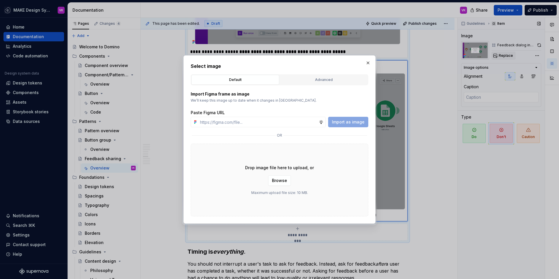
type input "[URL][DOMAIN_NAME]"
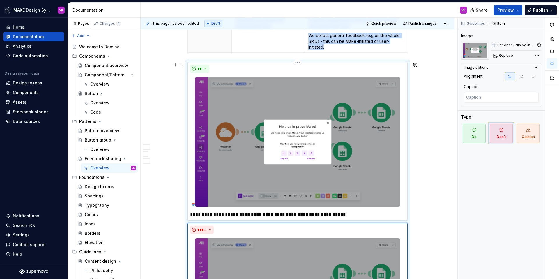
scroll to position [1818, 0]
click at [269, 119] on img at bounding box center [297, 142] width 215 height 134
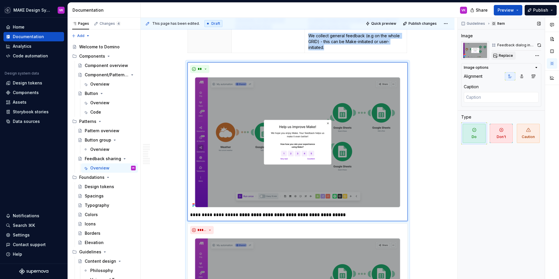
click at [509, 55] on span "Replace" at bounding box center [506, 55] width 14 height 5
type textarea "*"
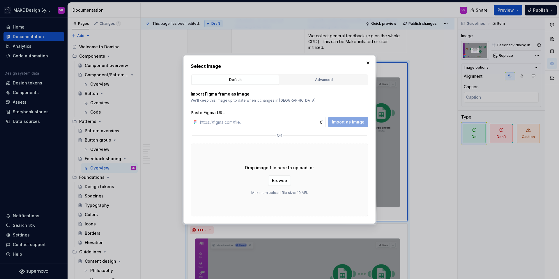
type input "[URL][DOMAIN_NAME]"
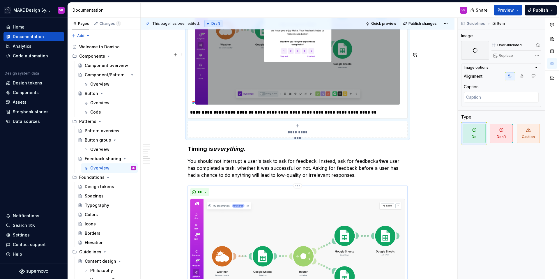
scroll to position [2215, 0]
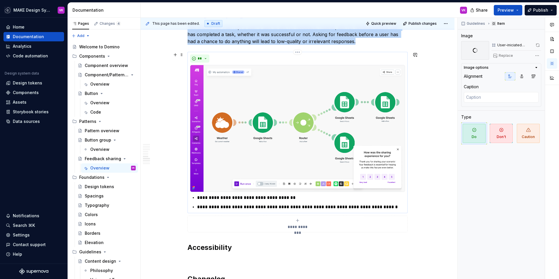
click at [258, 109] on img at bounding box center [297, 128] width 215 height 127
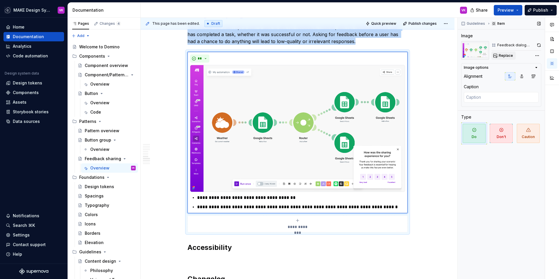
click at [505, 54] on span "Replace" at bounding box center [506, 55] width 14 height 5
type textarea "*"
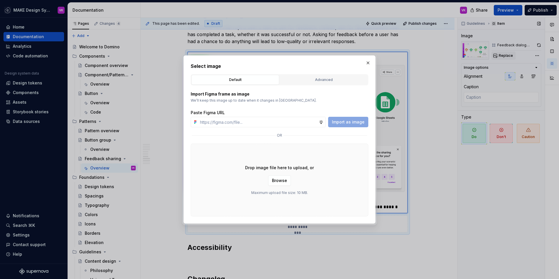
type input "[URL][DOMAIN_NAME]"
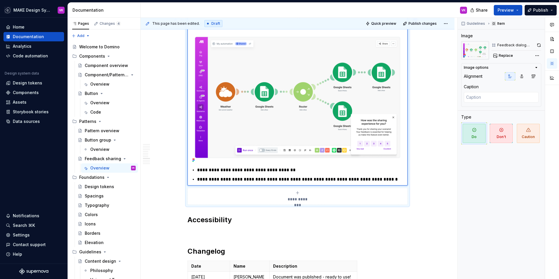
scroll to position [2293, 0]
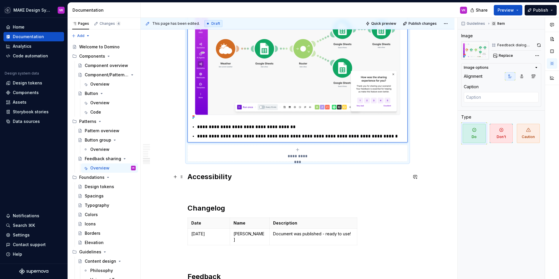
click at [208, 175] on h2 "Accessibility" at bounding box center [298, 176] width 220 height 9
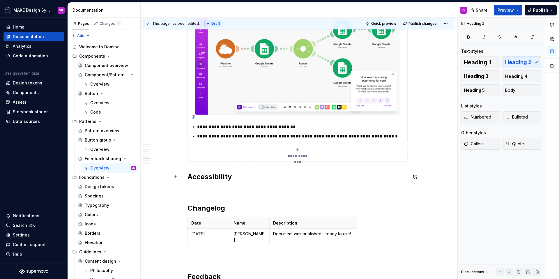
click at [208, 175] on h2 "Accessibility" at bounding box center [298, 176] width 220 height 9
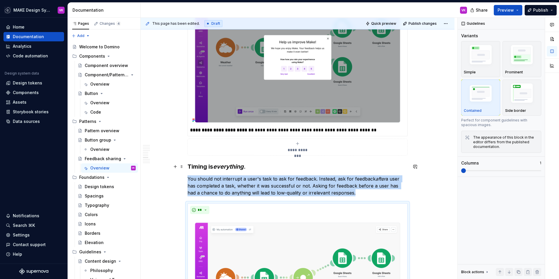
scroll to position [2061, 0]
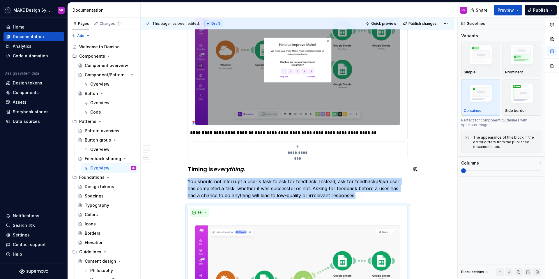
click at [263, 171] on h3 "Timing is everything ." at bounding box center [298, 169] width 220 height 8
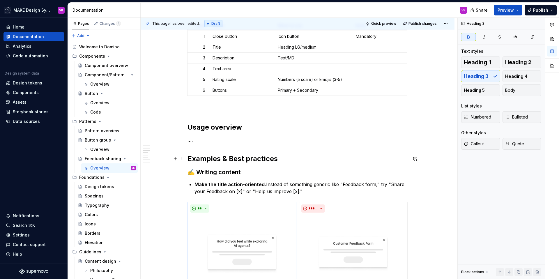
scroll to position [546, 0]
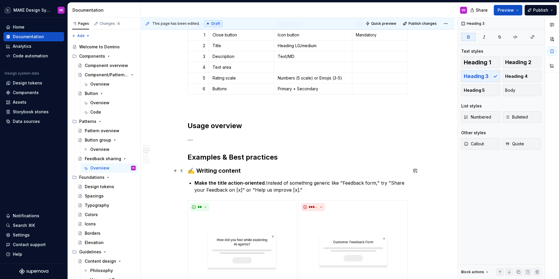
click at [225, 171] on strong "✍️ Writing content" at bounding box center [214, 170] width 53 height 7
click at [221, 142] on p "…." at bounding box center [298, 138] width 220 height 7
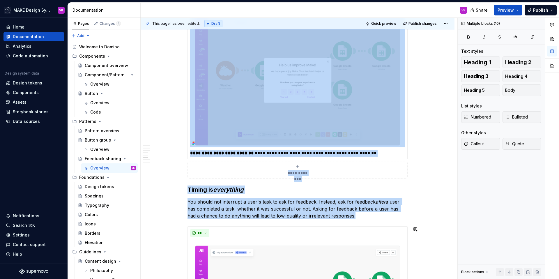
scroll to position [2325, 0]
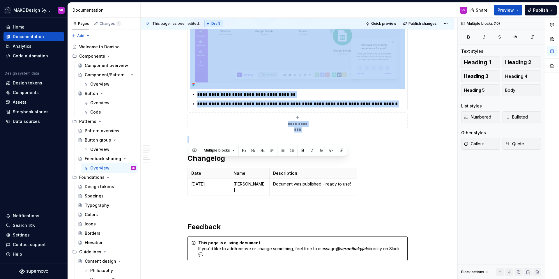
drag, startPoint x: 190, startPoint y: 67, endPoint x: 399, endPoint y: 135, distance: 220.5
copy div "Lore ip dol Sita-consectet adipisci el. Sedd-eiusmodte incididu? Utla-etdolorem…"
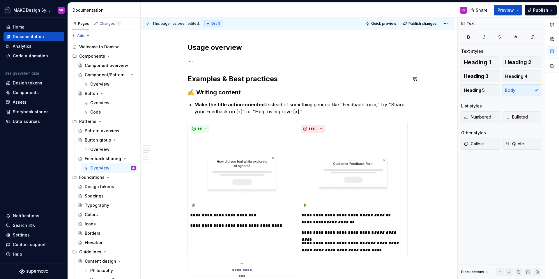
scroll to position [576, 0]
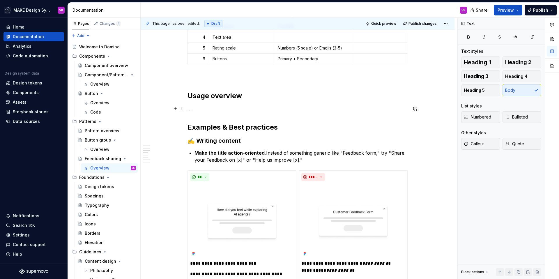
click at [210, 106] on p "…." at bounding box center [298, 108] width 220 height 7
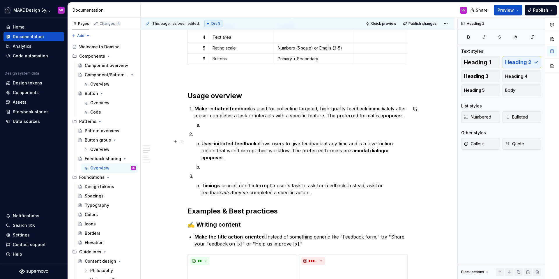
click at [207, 128] on p at bounding box center [305, 124] width 206 height 7
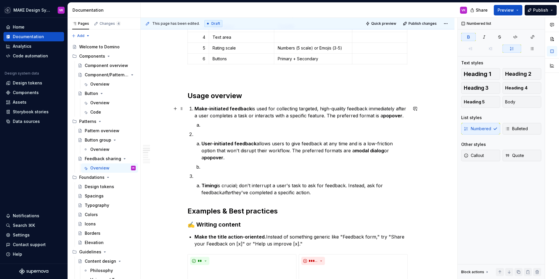
click at [197, 109] on strong "Make-initiated feedback" at bounding box center [223, 109] width 57 height 6
click at [515, 131] on span "Bulleted" at bounding box center [516, 129] width 23 height 6
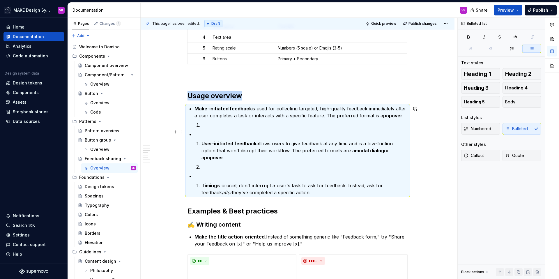
click at [219, 128] on p at bounding box center [305, 124] width 206 height 7
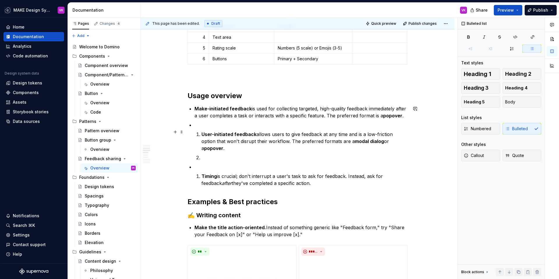
click at [210, 128] on p at bounding box center [301, 124] width 213 height 7
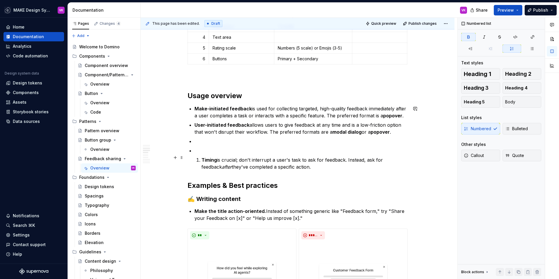
click at [207, 161] on li "Timing is crucial; don't interrupt a user's task to ask for feedback. Instead, …" at bounding box center [301, 158] width 213 height 23
click at [204, 154] on p at bounding box center [301, 150] width 213 height 7
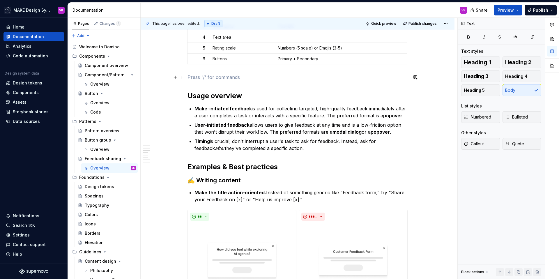
click at [225, 78] on p at bounding box center [298, 77] width 220 height 7
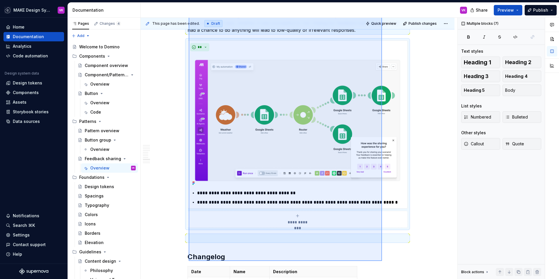
scroll to position [2266, 0]
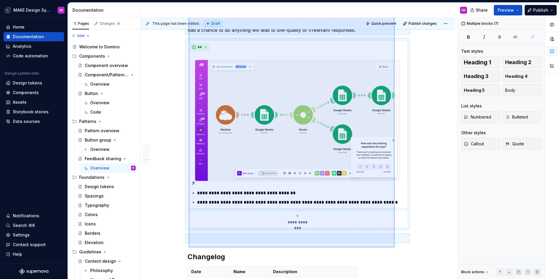
drag, startPoint x: 189, startPoint y: 90, endPoint x: 395, endPoint y: 247, distance: 259.2
click at [395, 247] on div "**********" at bounding box center [299, 149] width 317 height 262
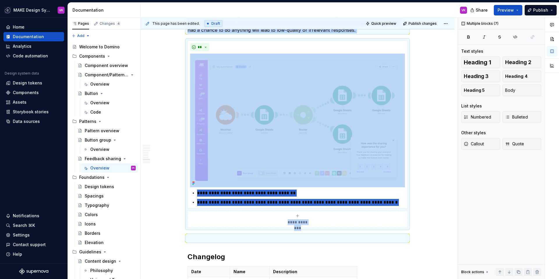
copy div "**********"
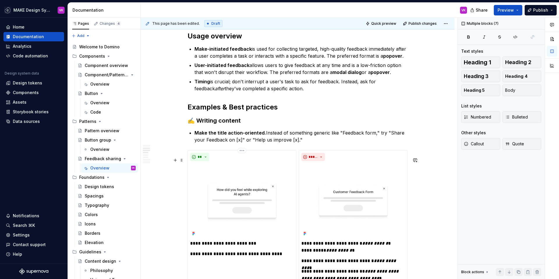
scroll to position [650, 0]
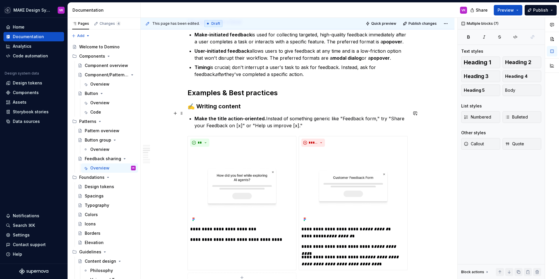
click at [189, 110] on strong "✍️ Writing content" at bounding box center [214, 106] width 53 height 7
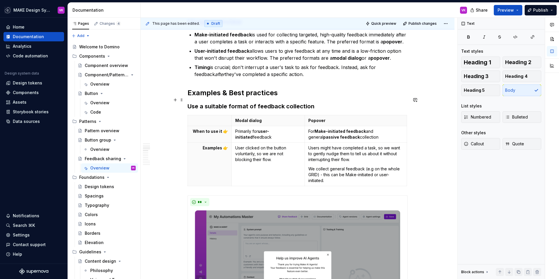
click at [277, 98] on h2 "Examples & Best practices" at bounding box center [298, 92] width 220 height 9
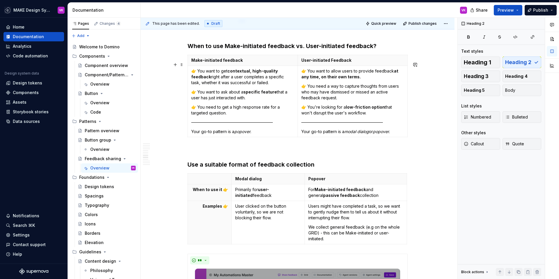
scroll to position [2347, 0]
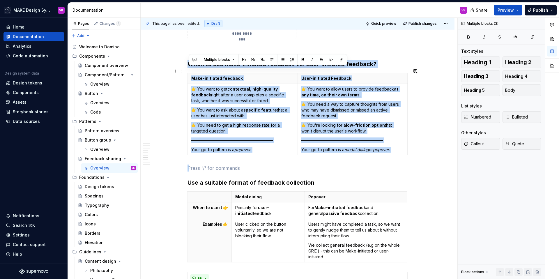
drag, startPoint x: 208, startPoint y: 171, endPoint x: 186, endPoint y: 71, distance: 102.4
copy div "When to use Make-initiated feedback vs. User-initiated feedback? Make-initiated…"
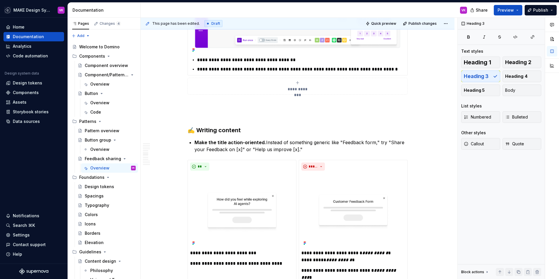
scroll to position [1349, 0]
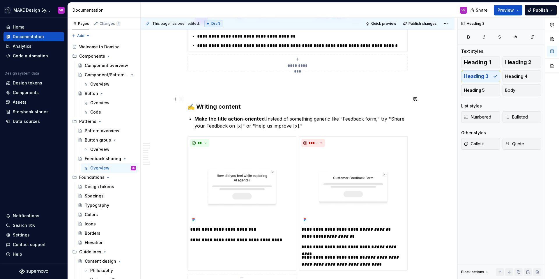
click at [196, 85] on p at bounding box center [298, 81] width 220 height 7
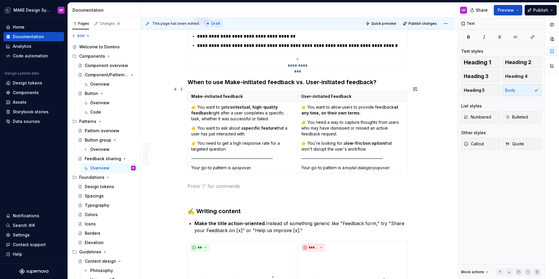
click at [189, 86] on h3 "When to use Make-initiated feedback vs. User-initiated feedback?" at bounding box center [298, 82] width 220 height 8
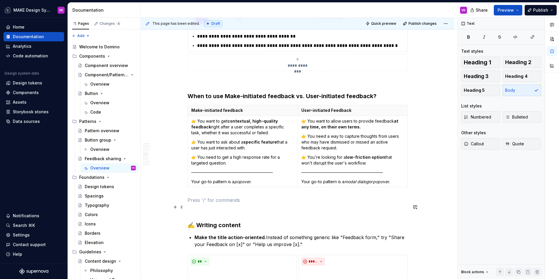
click at [202, 204] on p at bounding box center [298, 200] width 220 height 7
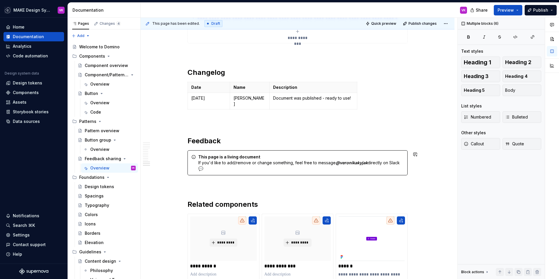
scroll to position [3051, 0]
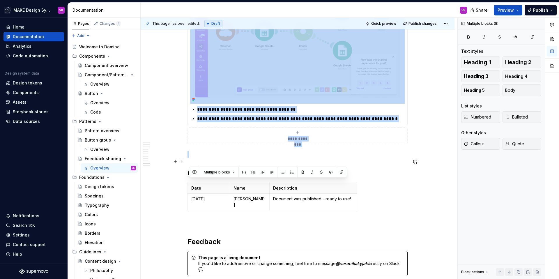
drag, startPoint x: 190, startPoint y: 48, endPoint x: 218, endPoint y: 160, distance: 114.7
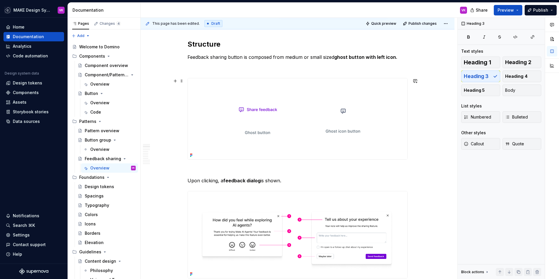
scroll to position [271, 0]
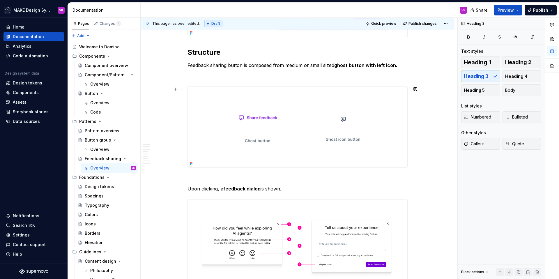
click at [286, 98] on img at bounding box center [298, 127] width 220 height 81
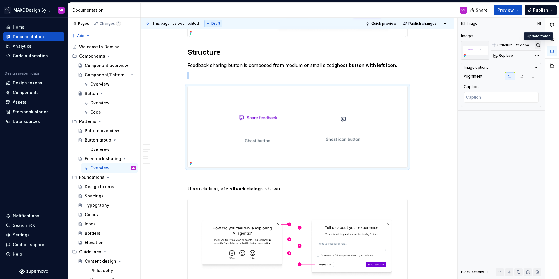
click at [539, 45] on button "button" at bounding box center [538, 45] width 7 height 8
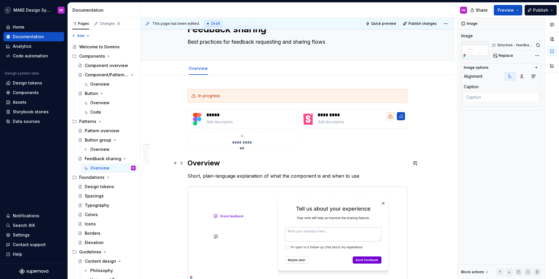
scroll to position [40, 0]
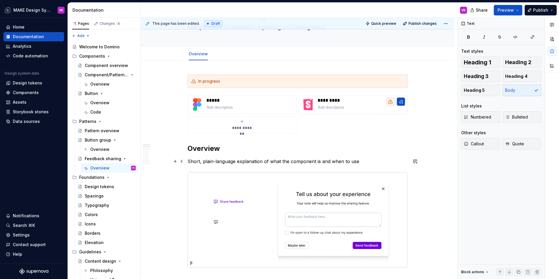
click at [228, 159] on p "Short, plain-language explanation of what the component is and when to use" at bounding box center [298, 161] width 220 height 7
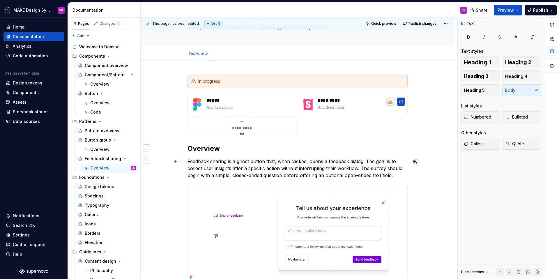
click at [232, 161] on p "Feedback sharing is a ghost button that, when clicked, opens a feedback dialog.…" at bounding box center [298, 168] width 220 height 21
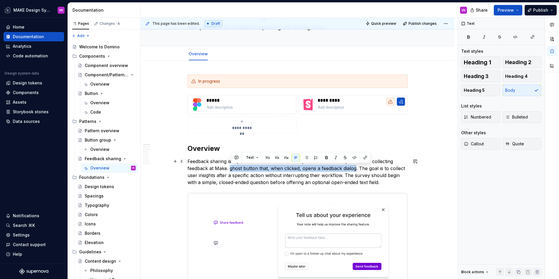
drag, startPoint x: 357, startPoint y: 169, endPoint x: 232, endPoint y: 170, distance: 125.3
click at [232, 170] on p "Feedback sharing is a pattern used across Make to provide a unified experience …" at bounding box center [298, 172] width 220 height 28
copy p "ghost button that, when clicked, opens a feedback dialog"
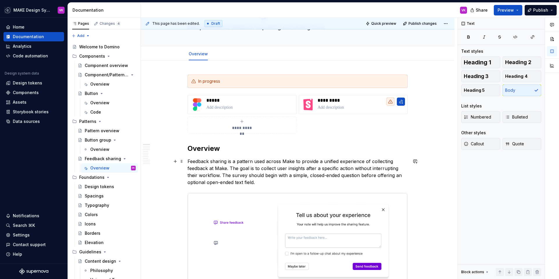
click at [335, 181] on p "Feedback sharing is a pattern used across Make to provide a unified experience …" at bounding box center [298, 172] width 220 height 28
click at [306, 181] on p "Feedback sharing is a pattern used across Make to provide a unified experience …" at bounding box center [298, 172] width 220 height 28
click at [276, 181] on p "Feedback sharing is a pattern used across Make to provide a unified experience …" at bounding box center [298, 172] width 220 height 28
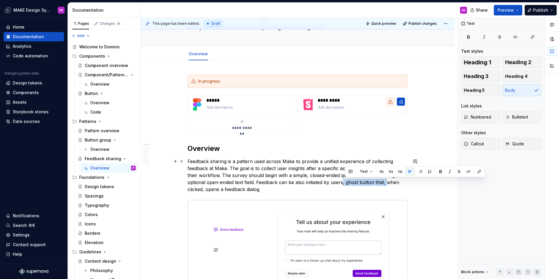
drag, startPoint x: 388, startPoint y: 184, endPoint x: 346, endPoint y: 183, distance: 42.2
click at [346, 183] on p "Feedback sharing is a pattern used across Make to provide a unified experience …" at bounding box center [298, 175] width 220 height 35
click at [385, 183] on p "Feedback sharing is a pattern used across Make to provide a unified experience …" at bounding box center [298, 175] width 220 height 35
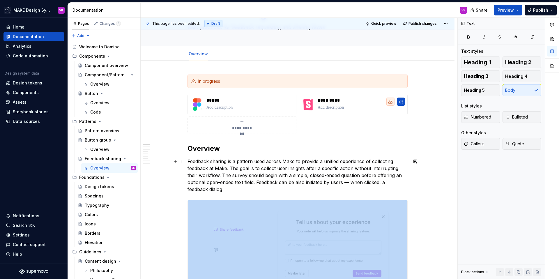
click at [322, 189] on p "Feedback sharing is a pattern used across Make to provide a unified experience …" at bounding box center [298, 175] width 220 height 35
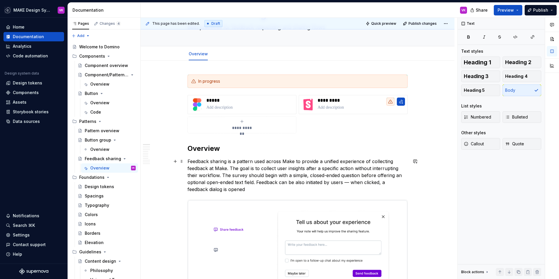
click at [375, 184] on p "Feedback sharing is a pattern used across Make to provide a unified experience …" at bounding box center [298, 175] width 220 height 35
click at [326, 186] on p "Feedback sharing is a pattern used across Make to provide a unified experience …" at bounding box center [298, 175] width 220 height 35
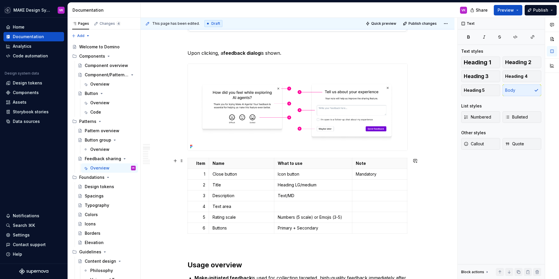
scroll to position [435, 0]
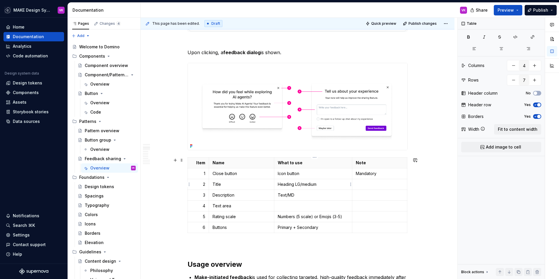
click at [343, 184] on p "Heading LG/medium" at bounding box center [313, 184] width 71 height 6
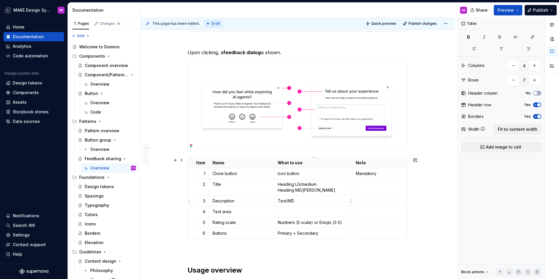
click at [299, 200] on p "Text/MD" at bounding box center [313, 201] width 71 height 6
click at [283, 200] on p "Text/MD" at bounding box center [313, 201] width 71 height 6
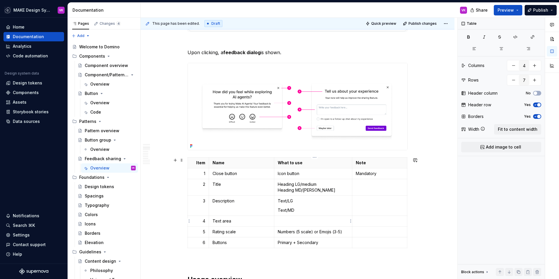
click at [291, 222] on p at bounding box center [313, 221] width 71 height 6
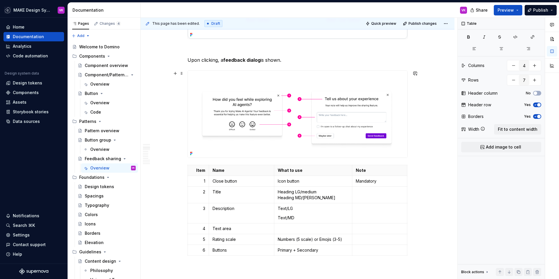
scroll to position [426, 0]
click at [377, 93] on img at bounding box center [298, 115] width 220 height 87
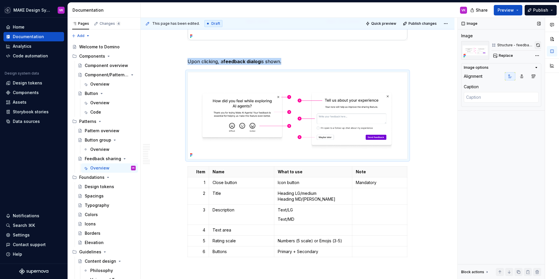
click at [538, 47] on button "button" at bounding box center [538, 45] width 7 height 8
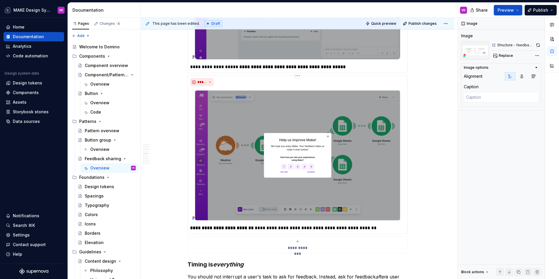
scroll to position [974, 0]
click at [281, 231] on p "**********" at bounding box center [297, 227] width 215 height 7
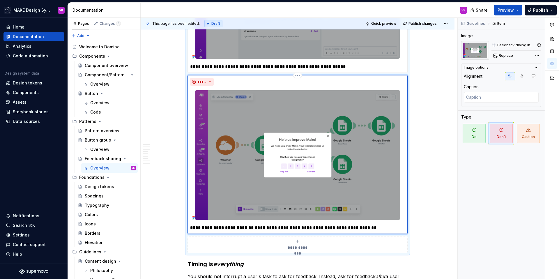
type textarea "*"
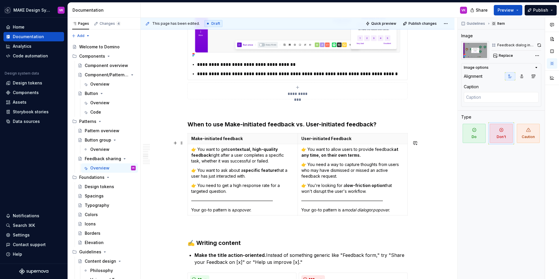
scroll to position [1367, 0]
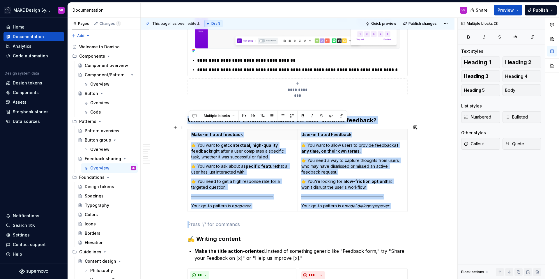
drag, startPoint x: 250, startPoint y: 226, endPoint x: 189, endPoint y: 129, distance: 115.1
click at [188, 129] on div "**********" at bounding box center [298, 135] width 314 height 2803
copy div "When to use Make-initiated feedback vs. User-initiated feedback? Make-initiated…"
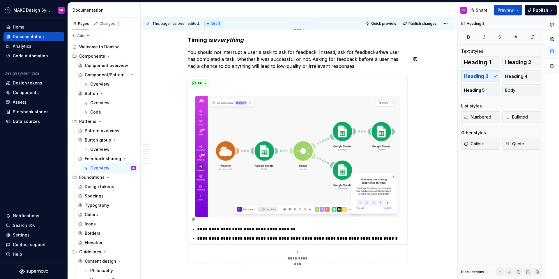
scroll to position [1160, 0]
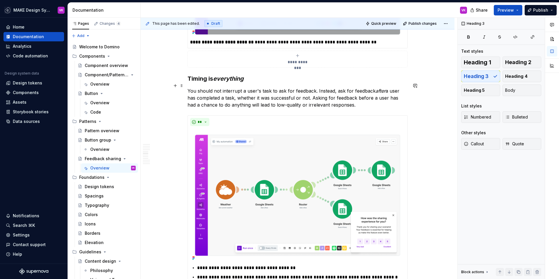
click at [188, 87] on div "**********" at bounding box center [299, 149] width 317 height 262
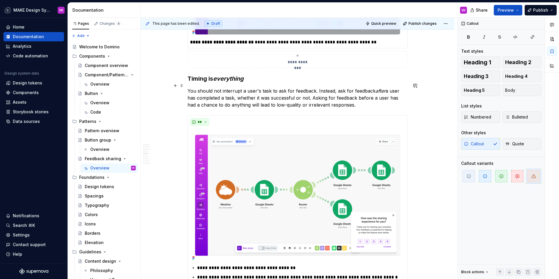
click at [197, 82] on strong "Timing is everything" at bounding box center [216, 78] width 56 height 7
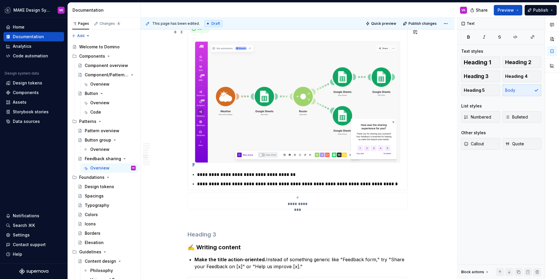
scroll to position [1417, 0]
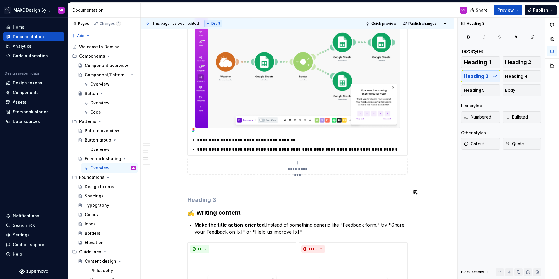
click at [198, 196] on div "**********" at bounding box center [298, 59] width 220 height 2722
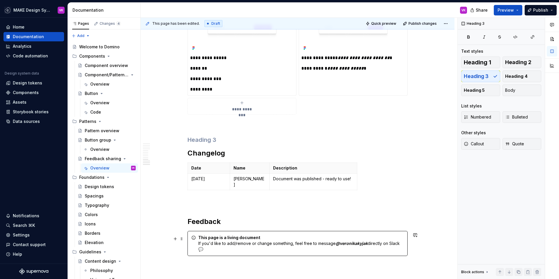
scroll to position [2481, 0]
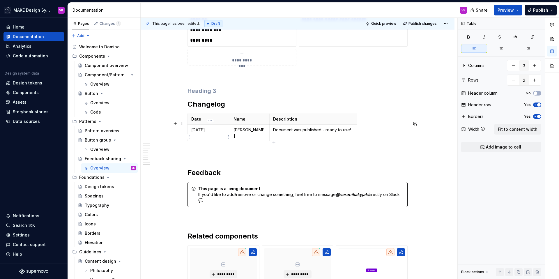
click at [196, 133] on p "[DATE]" at bounding box center [208, 130] width 35 height 6
drag, startPoint x: 354, startPoint y: 137, endPoint x: 304, endPoint y: 137, distance: 49.2
click at [304, 133] on p "Document was published - ready to use!" at bounding box center [313, 130] width 80 height 6
click at [427, 27] on button "Publish changes" at bounding box center [420, 24] width 38 height 8
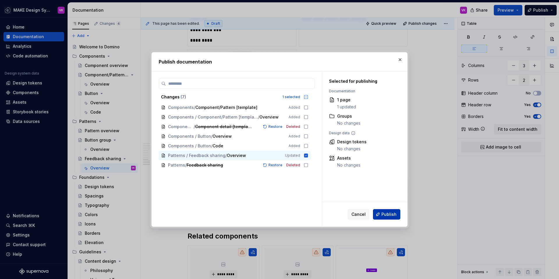
click at [384, 214] on span "Publish" at bounding box center [389, 215] width 15 height 6
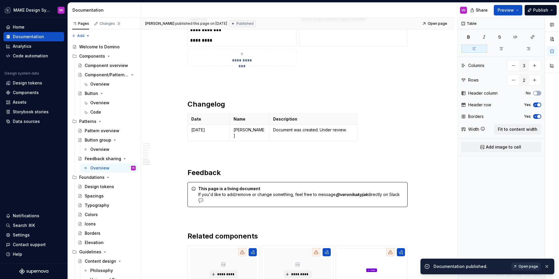
click at [531, 266] on span "Open page" at bounding box center [529, 266] width 20 height 5
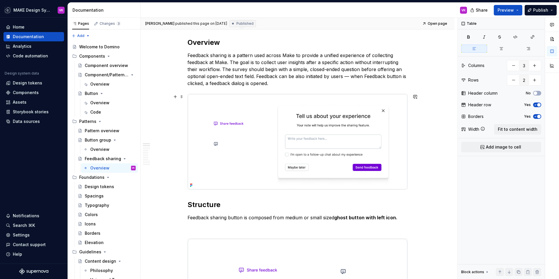
scroll to position [158, 0]
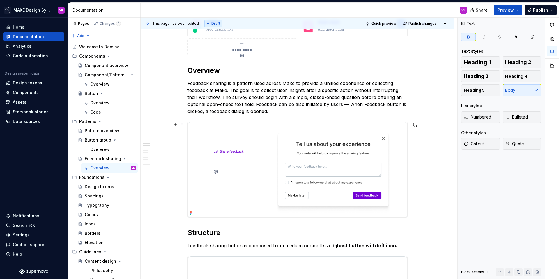
scroll to position [114, 0]
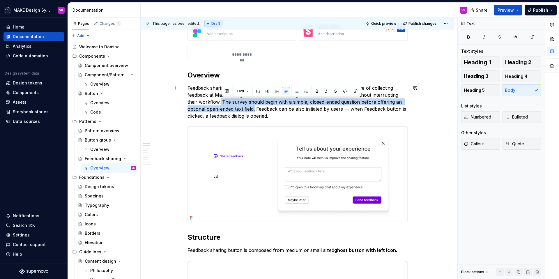
drag, startPoint x: 257, startPoint y: 109, endPoint x: 221, endPoint y: 101, distance: 36.5
click at [221, 101] on p "Feedback sharing is a pattern used across Make to provide a unified experience …" at bounding box center [298, 101] width 220 height 35
click at [284, 114] on p "Feedback sharing is a pattern used across Make to provide a unified experience …" at bounding box center [298, 101] width 220 height 35
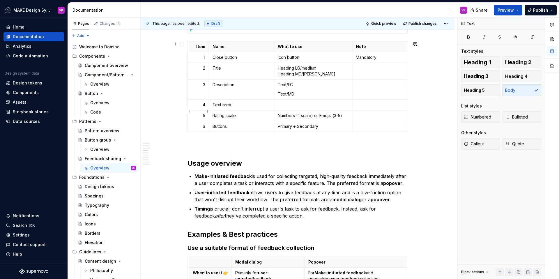
scroll to position [556, 0]
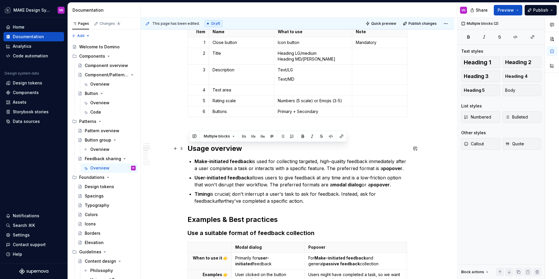
drag, startPoint x: 295, startPoint y: 209, endPoint x: 191, endPoint y: 152, distance: 119.1
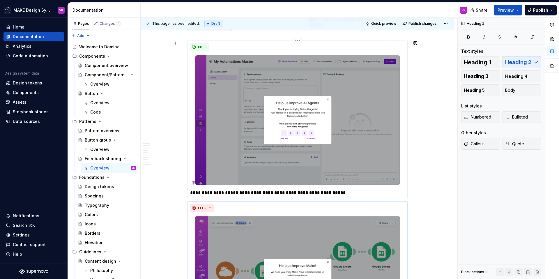
scroll to position [712, 0]
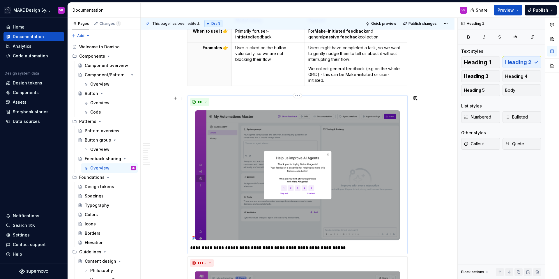
click at [348, 142] on img at bounding box center [297, 175] width 215 height 134
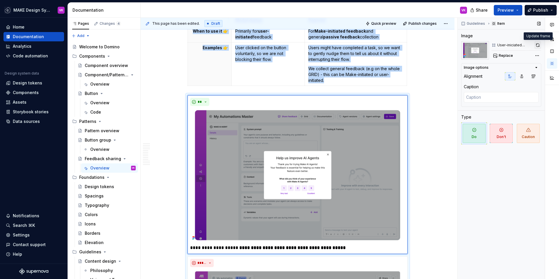
click at [537, 44] on button "button" at bounding box center [538, 45] width 7 height 8
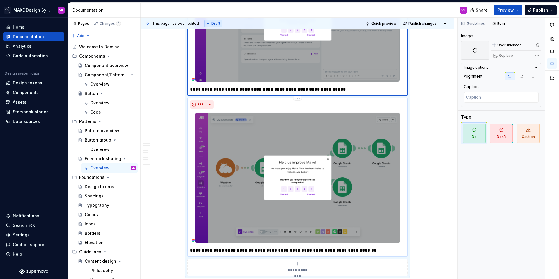
scroll to position [874, 0]
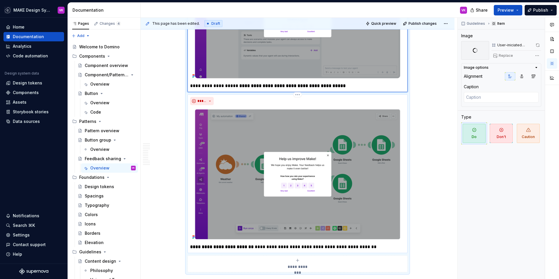
click at [378, 161] on img at bounding box center [297, 174] width 215 height 134
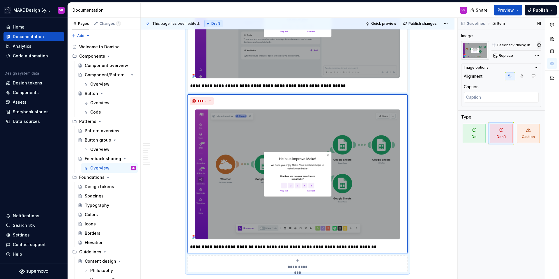
click at [540, 47] on button "button" at bounding box center [539, 45] width 4 height 8
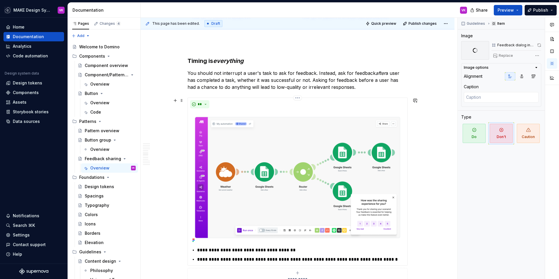
scroll to position [1254, 0]
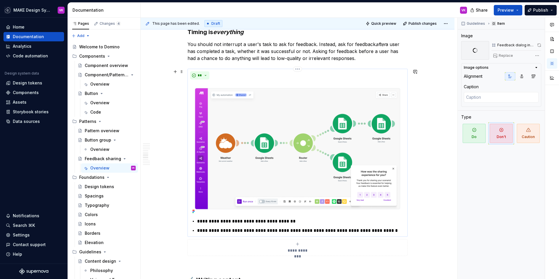
click at [370, 140] on img at bounding box center [297, 149] width 215 height 134
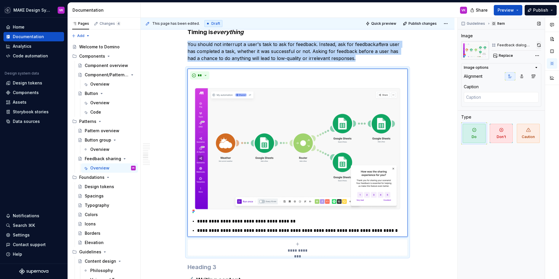
click at [537, 44] on button "button" at bounding box center [539, 45] width 5 height 8
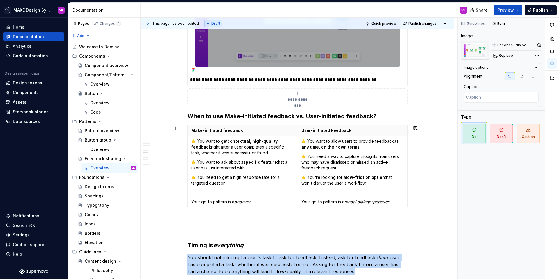
scroll to position [1059, 0]
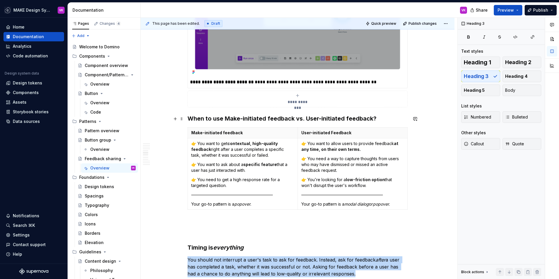
click at [189, 120] on h3 "When to use Make-initiated feedback vs. User-initiated feedback?" at bounding box center [298, 118] width 220 height 8
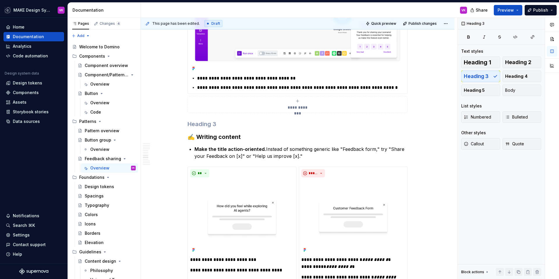
scroll to position [1457, 0]
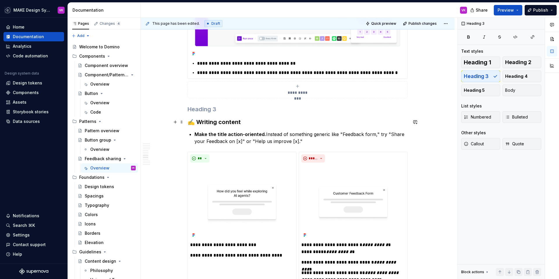
click at [189, 124] on strong "✍️ Writing content" at bounding box center [214, 122] width 53 height 7
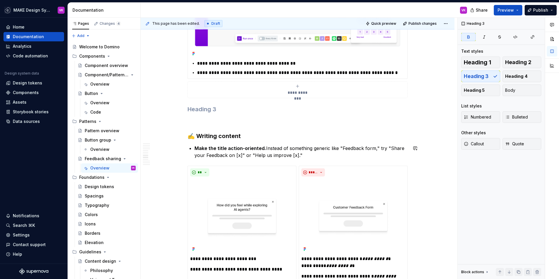
click at [251, 136] on h3 "✍️ Writing content" at bounding box center [298, 136] width 220 height 8
click at [415, 23] on span "Publish changes" at bounding box center [423, 23] width 28 height 5
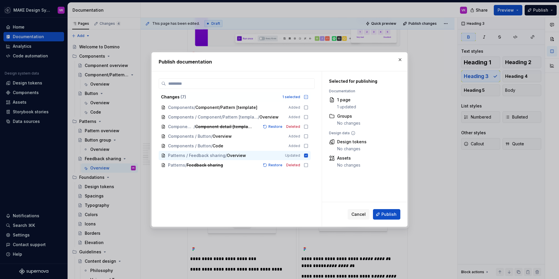
click at [379, 221] on div "Cancel Publish" at bounding box center [364, 214] width 85 height 24
click at [380, 216] on button "Publish" at bounding box center [386, 214] width 27 height 10
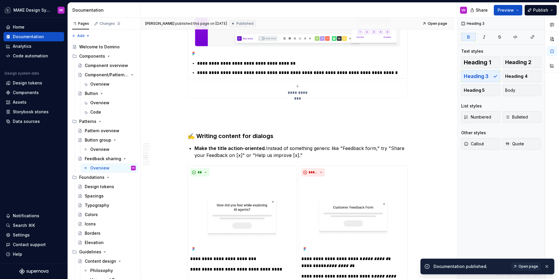
click at [531, 265] on span "Open page" at bounding box center [529, 266] width 20 height 5
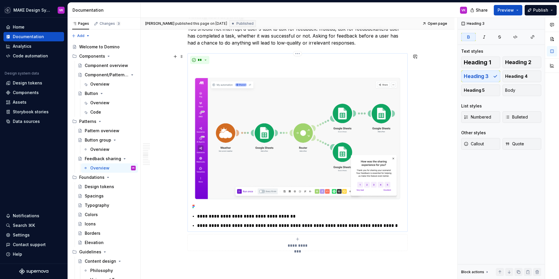
scroll to position [1302, 0]
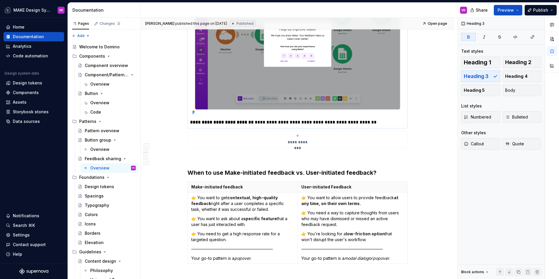
click at [313, 89] on img at bounding box center [297, 45] width 215 height 144
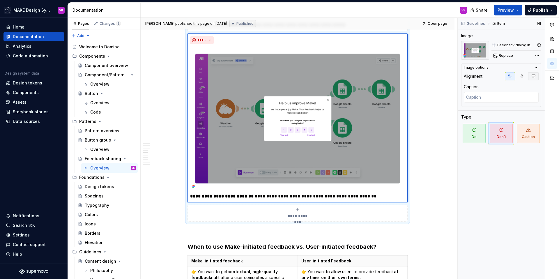
scroll to position [928, 0]
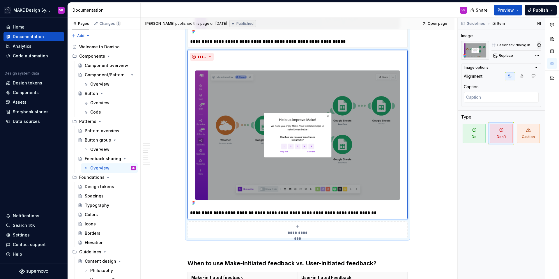
click at [537, 45] on button "button" at bounding box center [539, 45] width 4 height 8
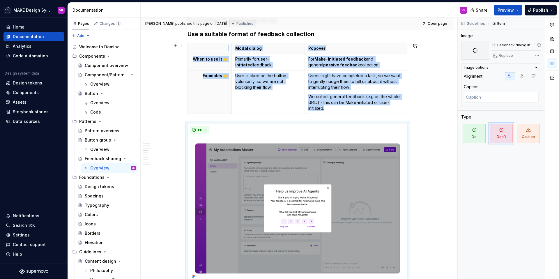
scroll to position [673, 0]
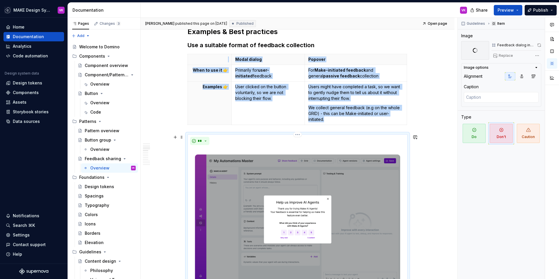
click at [372, 163] on img at bounding box center [297, 219] width 215 height 144
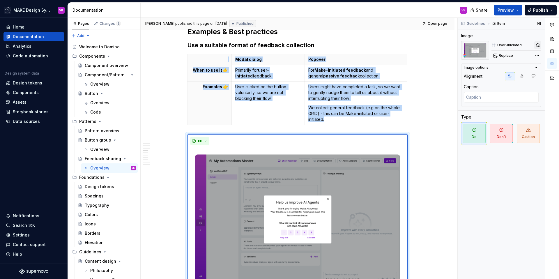
click at [538, 45] on button "button" at bounding box center [538, 45] width 7 height 8
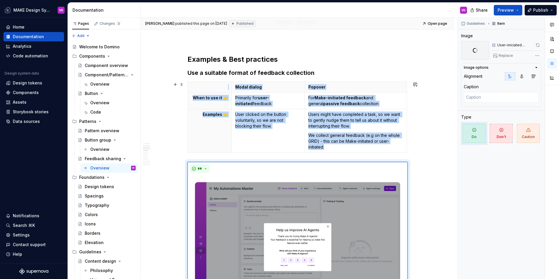
scroll to position [623, 0]
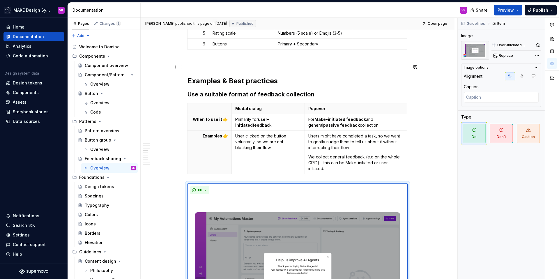
click at [204, 65] on h2 at bounding box center [298, 66] width 220 height 9
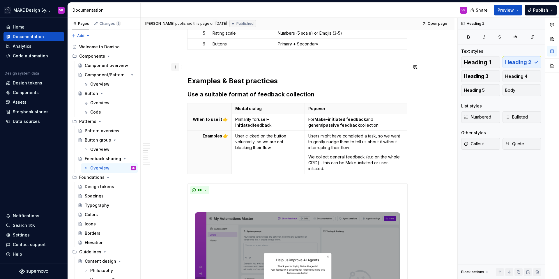
click at [178, 66] on button "button" at bounding box center [175, 67] width 8 height 8
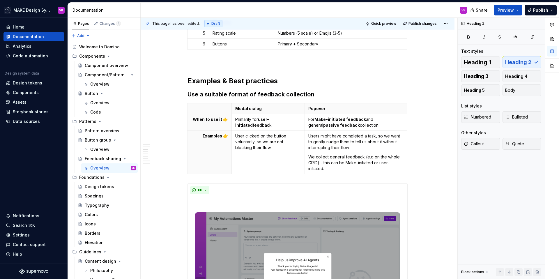
click at [193, 65] on p at bounding box center [298, 62] width 220 height 7
click at [178, 64] on button "button" at bounding box center [175, 62] width 8 height 8
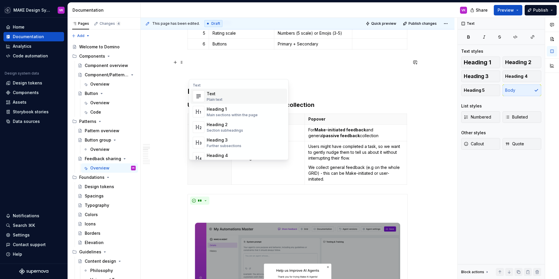
click at [214, 94] on div "Text" at bounding box center [215, 94] width 16 height 6
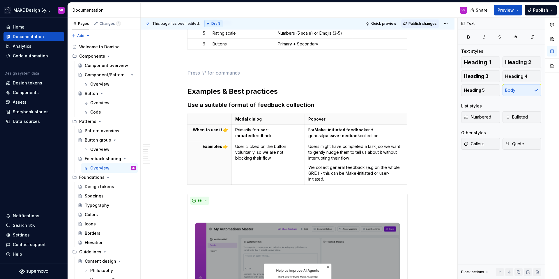
click at [429, 22] on span "Publish changes" at bounding box center [423, 23] width 28 height 5
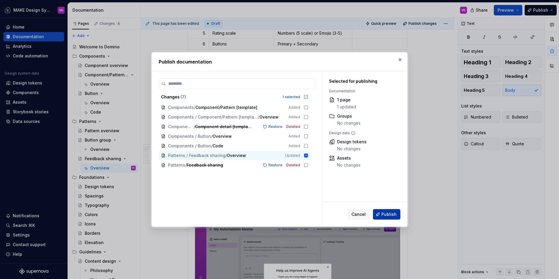
click at [385, 213] on span "Publish" at bounding box center [389, 215] width 15 height 6
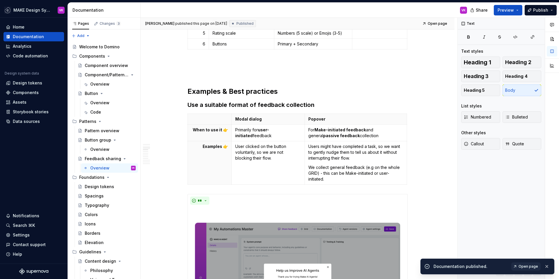
click at [531, 265] on span "Open page" at bounding box center [529, 266] width 20 height 5
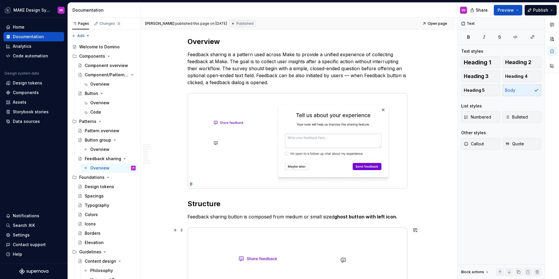
scroll to position [0, 0]
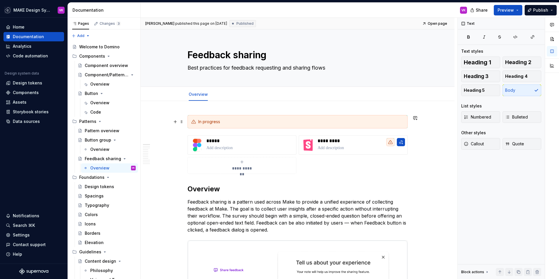
click at [232, 122] on div "In progress" at bounding box center [301, 122] width 206 height 6
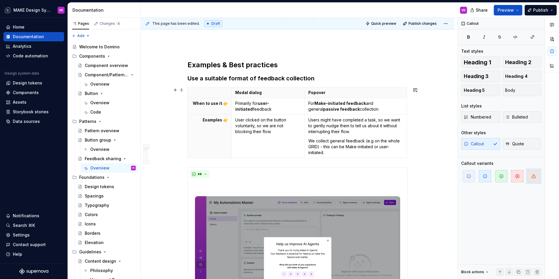
scroll to position [724, 0]
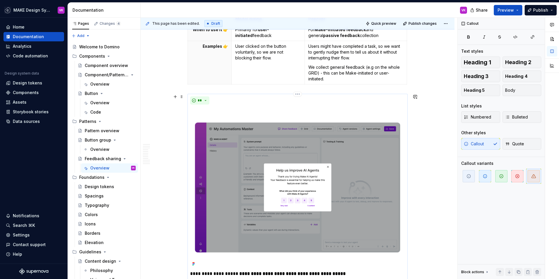
click at [375, 167] on img at bounding box center [297, 187] width 215 height 161
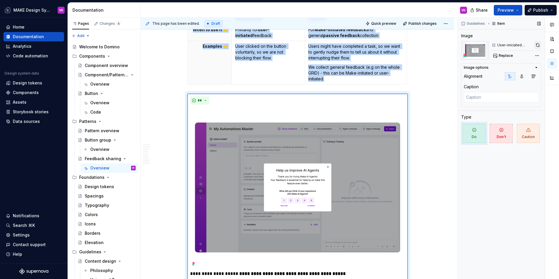
click at [538, 45] on button "button" at bounding box center [538, 45] width 7 height 8
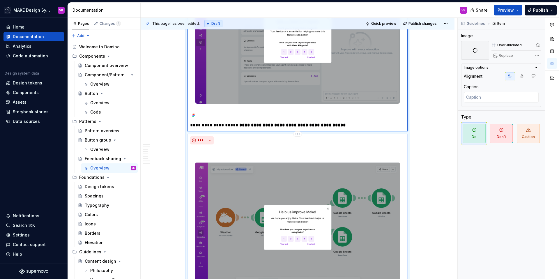
scroll to position [896, 0]
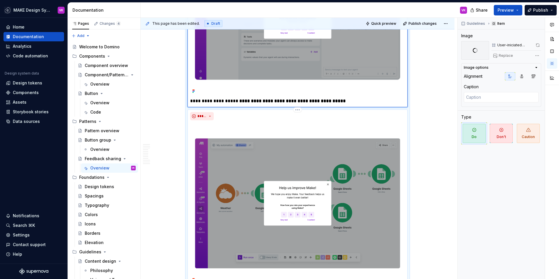
click at [384, 155] on img at bounding box center [297, 203] width 215 height 161
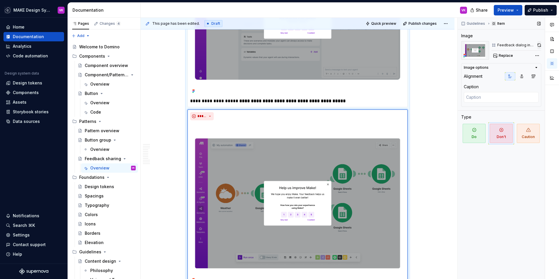
click at [539, 45] on button "button" at bounding box center [539, 45] width 4 height 8
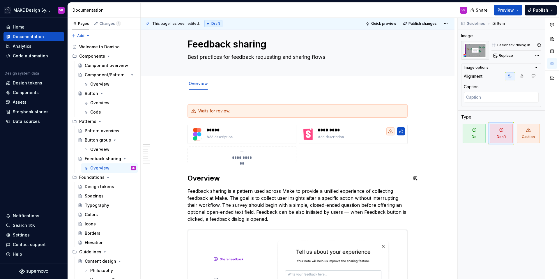
scroll to position [0, 0]
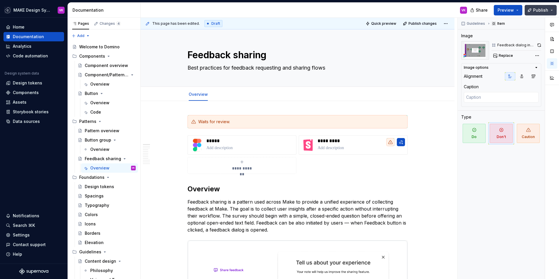
click at [537, 9] on span "Publish" at bounding box center [540, 10] width 15 height 6
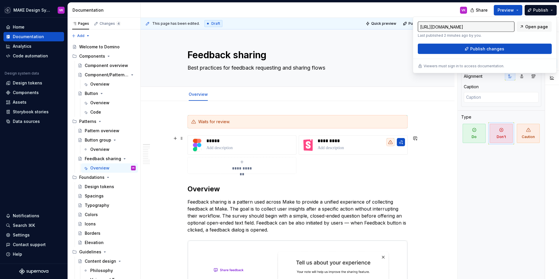
click at [408, 169] on div "**********" at bounding box center [298, 154] width 220 height 38
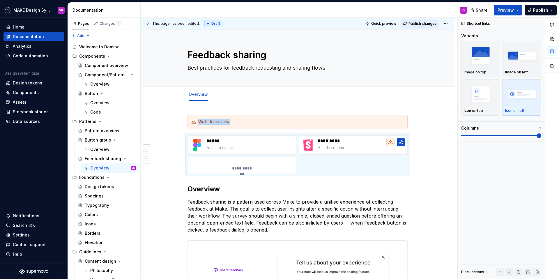
click at [428, 23] on span "Publish changes" at bounding box center [423, 23] width 28 height 5
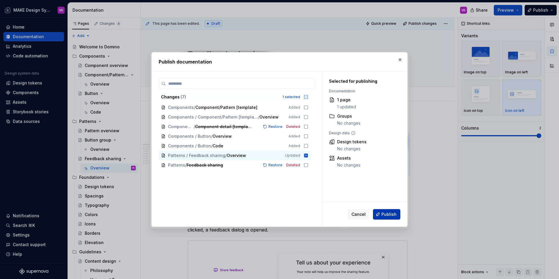
click at [391, 212] on span "Publish" at bounding box center [389, 215] width 15 height 6
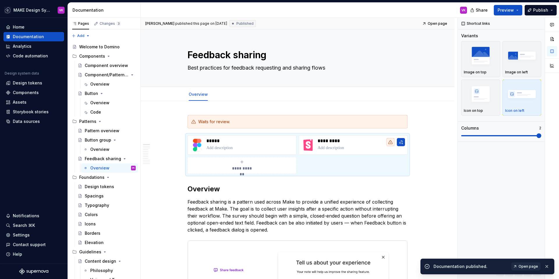
click at [529, 266] on span "Open page" at bounding box center [529, 266] width 20 height 5
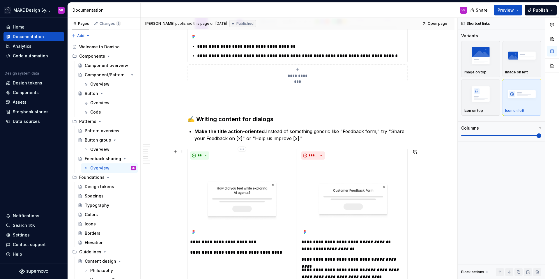
scroll to position [1516, 0]
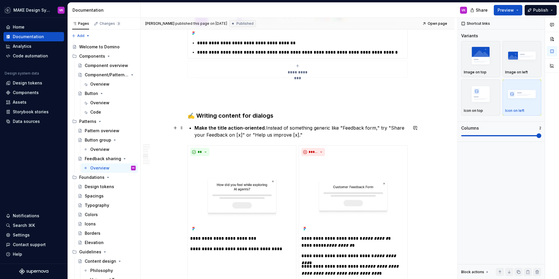
click at [196, 128] on strong "Make the title action-oriented." at bounding box center [231, 128] width 72 height 6
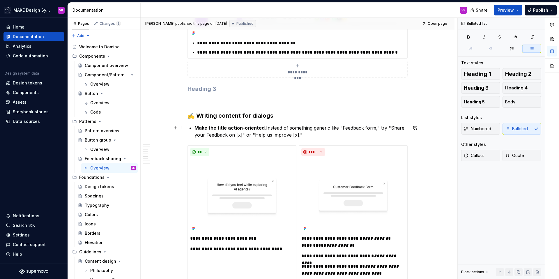
click at [266, 128] on p "Make the title action-oriented. Instead of something generic like "Feedback for…" at bounding box center [301, 131] width 213 height 14
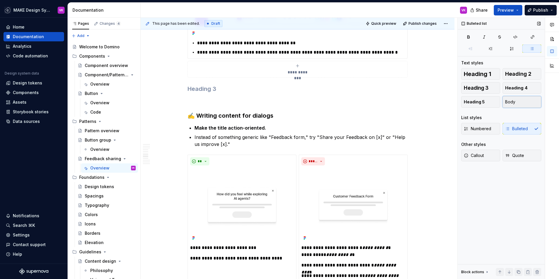
click at [523, 100] on button "Body" at bounding box center [522, 102] width 39 height 12
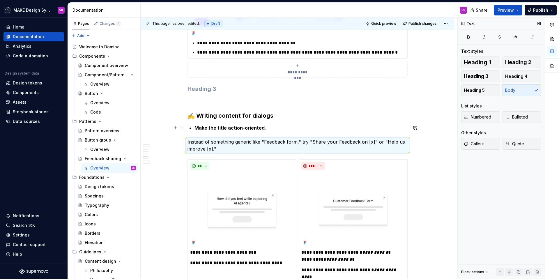
click at [200, 129] on strong "Make the title action-oriented." at bounding box center [231, 128] width 72 height 6
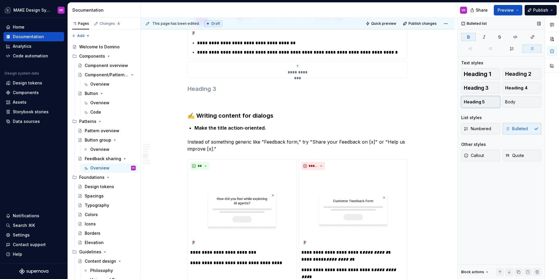
click at [485, 101] on button "Heading 5" at bounding box center [480, 102] width 39 height 12
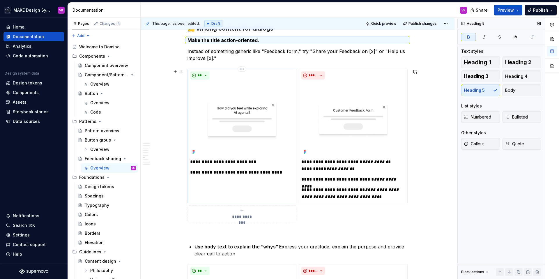
scroll to position [1642, 0]
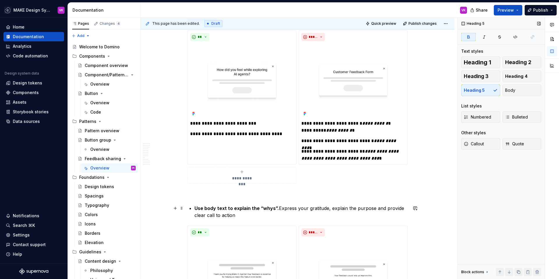
click at [280, 210] on p "Use body text to explain the “whys”. Express your gratitude, explain the purpos…" at bounding box center [301, 212] width 213 height 14
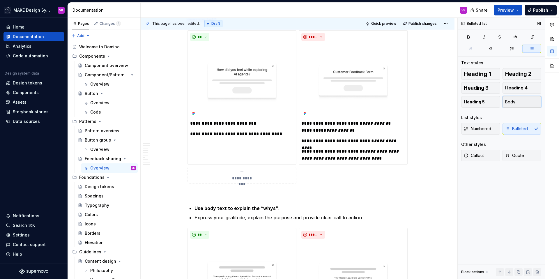
click at [520, 101] on button "Body" at bounding box center [522, 102] width 39 height 12
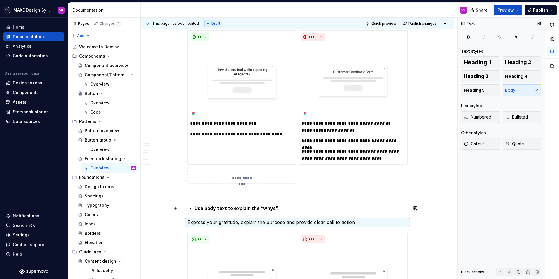
click at [262, 208] on strong "Use body text to explain the “whys”." at bounding box center [237, 208] width 84 height 6
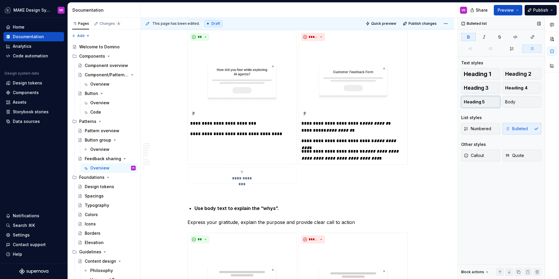
click at [482, 105] on button "Heading 5" at bounding box center [480, 102] width 39 height 12
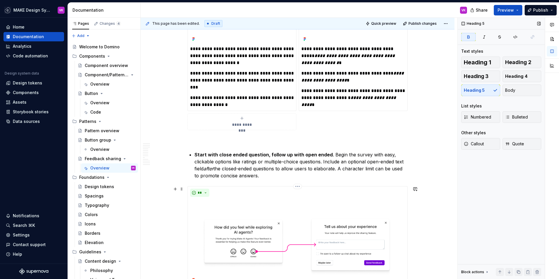
scroll to position [1918, 0]
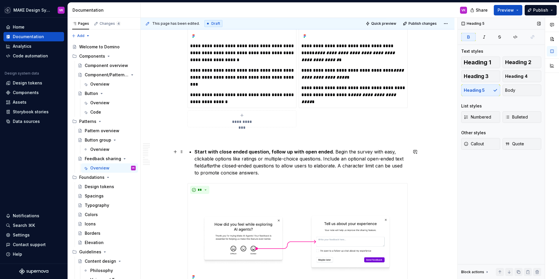
click at [333, 152] on p "Start with close ended question, follow up with open ended . Begin the survey w…" at bounding box center [301, 162] width 213 height 28
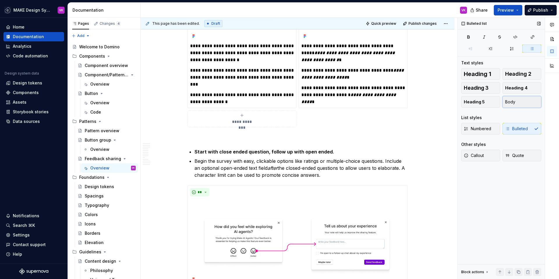
click at [513, 104] on span "Body" at bounding box center [510, 102] width 10 height 6
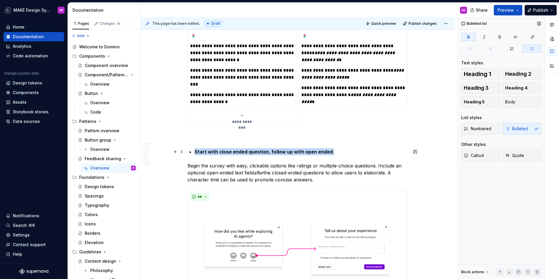
click at [272, 151] on strong "Start with close ended question, follow up with open ended" at bounding box center [264, 152] width 138 height 6
click at [483, 102] on span "Heading 5" at bounding box center [474, 102] width 21 height 6
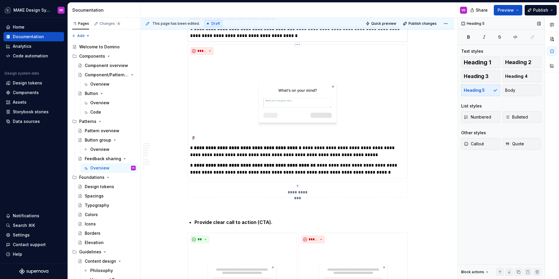
scroll to position [2199, 0]
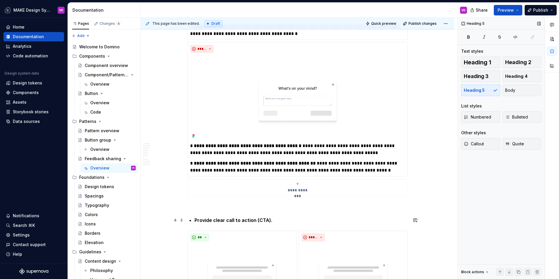
click at [272, 221] on strong "Provide clear call to action (CTA)." at bounding box center [234, 220] width 78 height 6
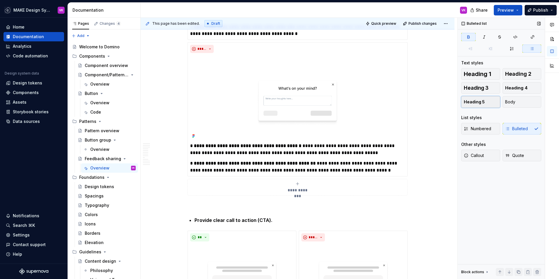
click at [470, 102] on span "Heading 5" at bounding box center [474, 102] width 21 height 6
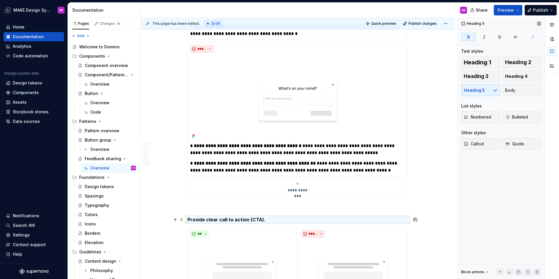
click at [283, 219] on h5 "Provide clear call to action (CTA)." at bounding box center [298, 220] width 220 height 6
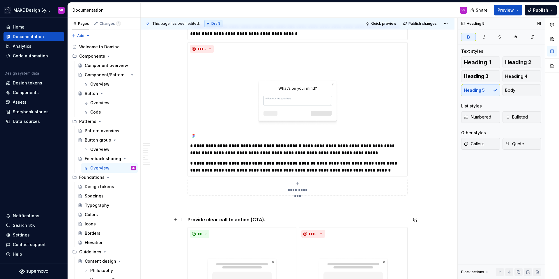
click at [276, 219] on h5 "Provide clear call to action (CTA)." at bounding box center [298, 220] width 220 height 6
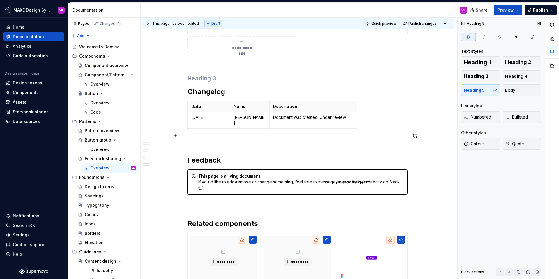
scroll to position [2525, 0]
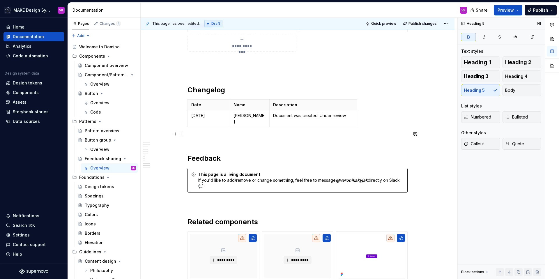
type textarea "*"
